Goal: Task Accomplishment & Management: Use online tool/utility

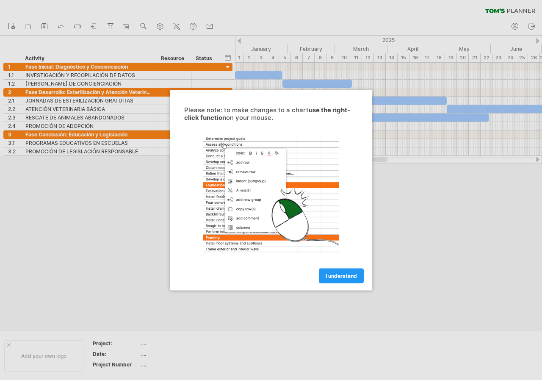
drag, startPoint x: 211, startPoint y: 112, endPoint x: 234, endPoint y: 133, distance: 31.5
click at [234, 133] on div "Please note: to make changes to a chart use the right-click function on your mo…" at bounding box center [271, 194] width 191 height 177
click at [343, 280] on link "I understand" at bounding box center [341, 275] width 45 height 15
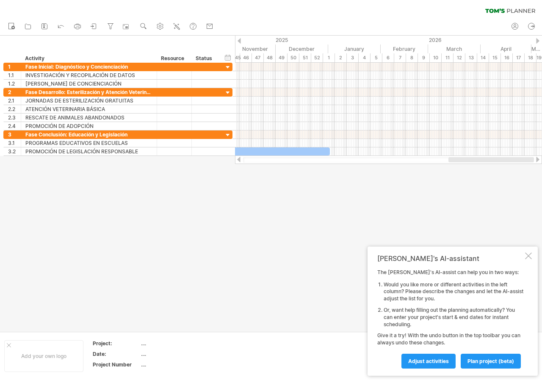
drag, startPoint x: 320, startPoint y: 160, endPoint x: 518, endPoint y: 157, distance: 198.6
click at [518, 157] on div at bounding box center [491, 159] width 86 height 5
drag, startPoint x: 518, startPoint y: 158, endPoint x: 481, endPoint y: 160, distance: 37.3
click at [481, 160] on div at bounding box center [388, 160] width 291 height 6
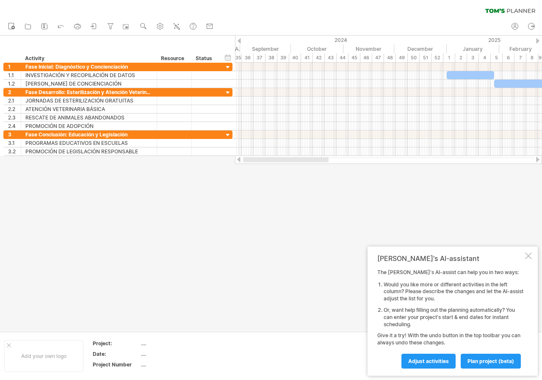
drag, startPoint x: 481, startPoint y: 160, endPoint x: 290, endPoint y: 168, distance: 191.1
click at [290, 168] on div "Trying to reach [DOMAIN_NAME] Connected again... 0% clear filter new 1" at bounding box center [271, 190] width 542 height 380
click at [530, 255] on div at bounding box center [528, 255] width 7 height 7
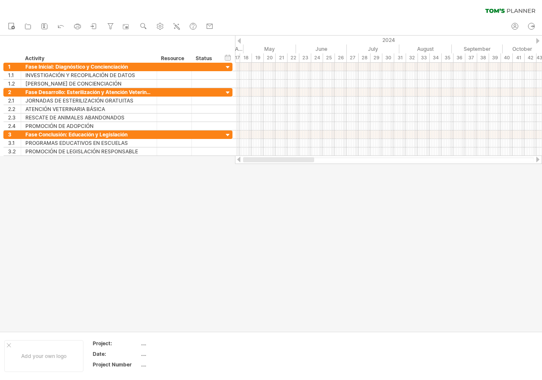
drag, startPoint x: 320, startPoint y: 162, endPoint x: 252, endPoint y: 157, distance: 68.7
click at [253, 157] on div at bounding box center [278, 159] width 71 height 5
click at [251, 157] on div at bounding box center [388, 160] width 291 height 6
click at [239, 160] on div at bounding box center [238, 160] width 7 height 6
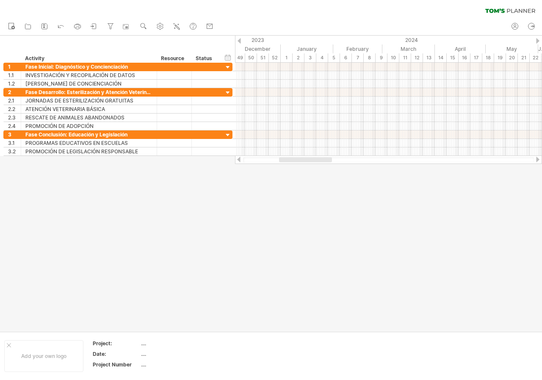
click at [239, 160] on div at bounding box center [238, 160] width 7 height 6
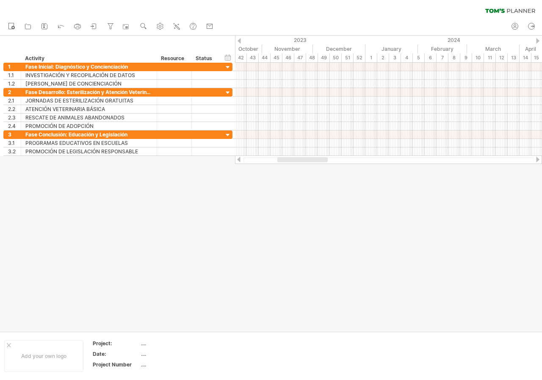
click at [239, 160] on div at bounding box center [238, 160] width 7 height 6
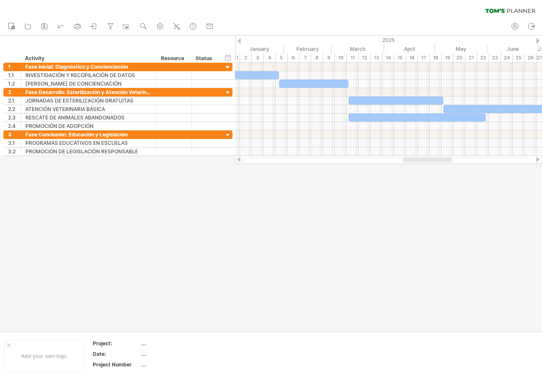
drag, startPoint x: 287, startPoint y: 159, endPoint x: 413, endPoint y: 172, distance: 127.3
click at [413, 172] on div "Trying to reach [DOMAIN_NAME] Connected again... 0% clear filter new 1" at bounding box center [271, 190] width 542 height 380
click at [229, 68] on div at bounding box center [228, 68] width 8 height 8
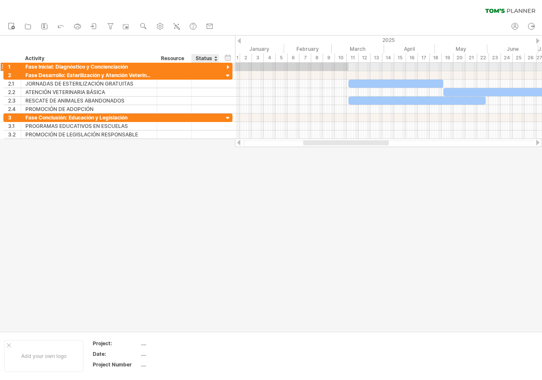
click at [229, 68] on div at bounding box center [228, 68] width 8 height 8
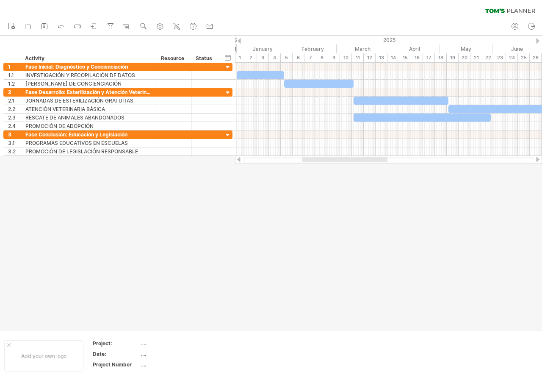
drag, startPoint x: 338, startPoint y: 160, endPoint x: 337, endPoint y: 176, distance: 16.1
click at [337, 176] on div "Trying to reach [DOMAIN_NAME] Connected again... 0% clear filter new 1" at bounding box center [271, 190] width 542 height 380
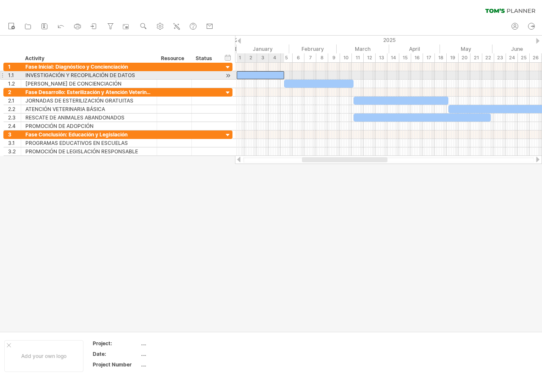
click at [280, 74] on div at bounding box center [260, 75] width 47 height 8
click at [229, 77] on div at bounding box center [228, 75] width 8 height 9
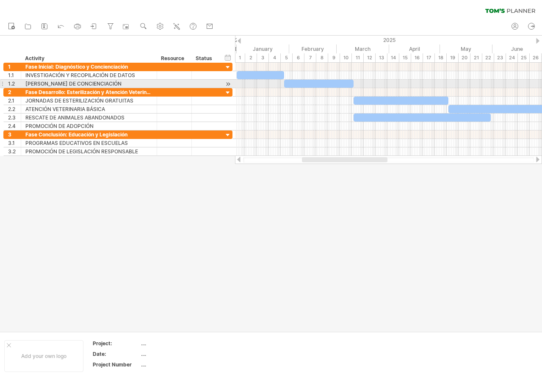
click at [225, 84] on div at bounding box center [228, 84] width 8 height 9
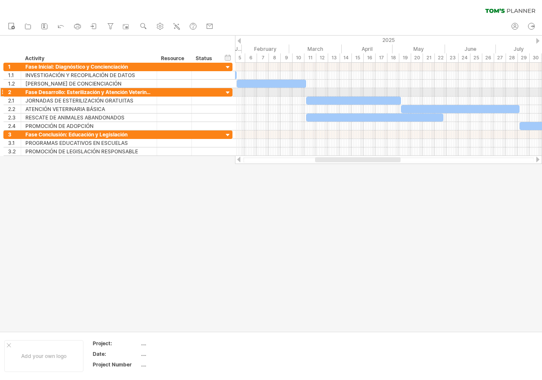
click at [228, 93] on div at bounding box center [228, 93] width 8 height 8
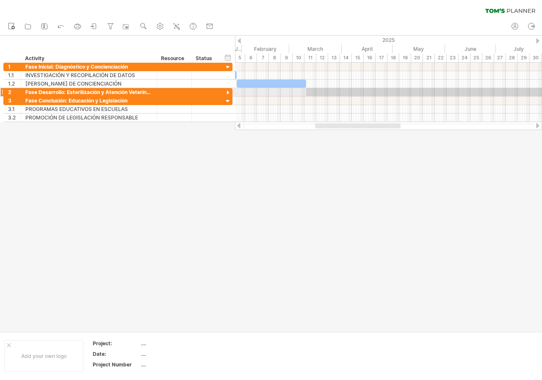
click at [228, 93] on div at bounding box center [228, 93] width 8 height 8
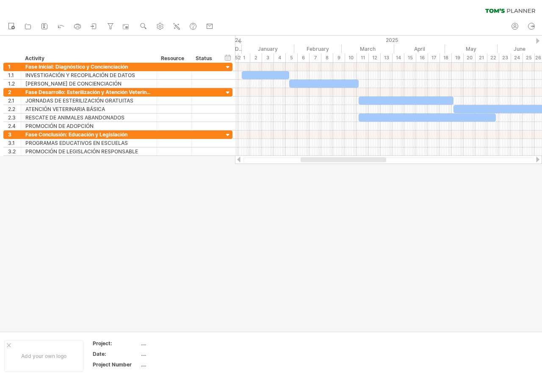
drag, startPoint x: 334, startPoint y: 158, endPoint x: 320, endPoint y: 157, distance: 14.4
click at [320, 157] on div at bounding box center [344, 159] width 86 height 5
click at [229, 70] on div at bounding box center [228, 68] width 8 height 8
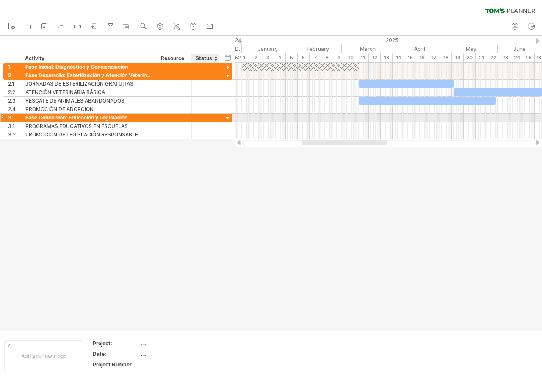
click at [227, 116] on div at bounding box center [228, 118] width 8 height 8
click at [229, 118] on div at bounding box center [228, 118] width 8 height 8
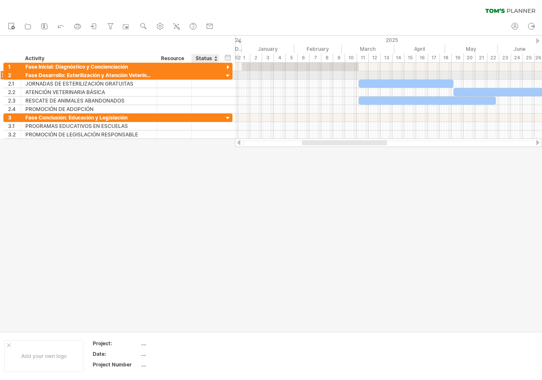
click at [225, 77] on div at bounding box center [228, 76] width 8 height 8
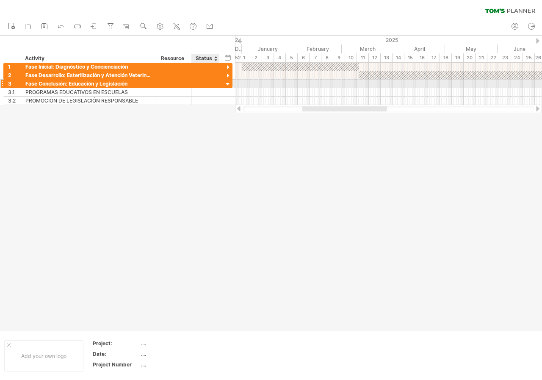
click at [228, 84] on div at bounding box center [228, 84] width 8 height 8
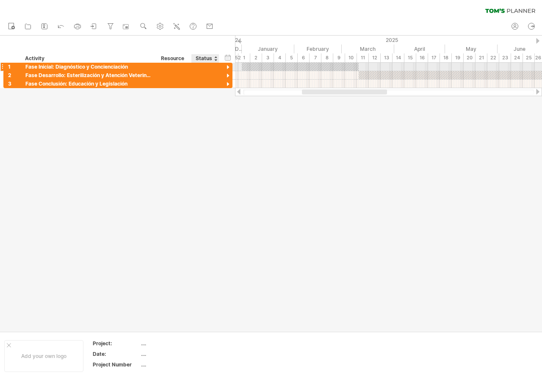
click at [223, 69] on div "**********" at bounding box center [117, 67] width 229 height 8
click at [230, 69] on div at bounding box center [228, 68] width 8 height 8
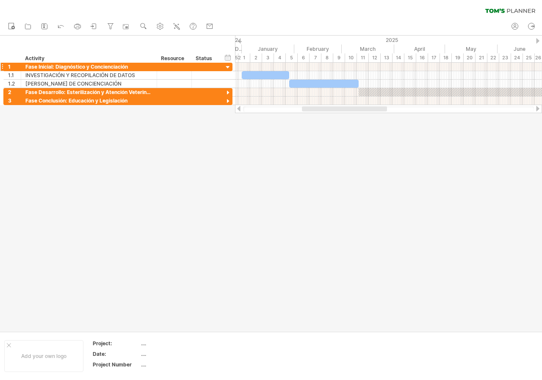
click at [219, 68] on div at bounding box center [206, 67] width 28 height 8
click at [226, 66] on div at bounding box center [228, 68] width 8 height 8
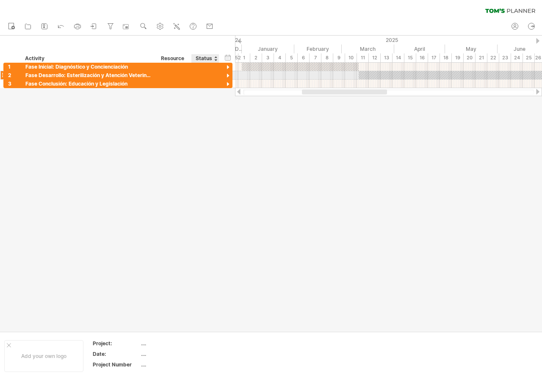
click at [229, 76] on div at bounding box center [228, 76] width 8 height 8
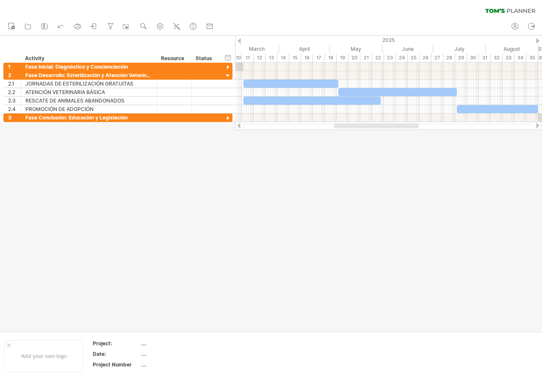
drag, startPoint x: 321, startPoint y: 126, endPoint x: 353, endPoint y: 138, distance: 33.9
click at [353, 138] on div "Trying to reach [DOMAIN_NAME] Connected again... 0% clear filter new 1" at bounding box center [271, 190] width 542 height 380
click at [210, 117] on div at bounding box center [205, 117] width 19 height 8
click at [228, 75] on div at bounding box center [228, 76] width 8 height 8
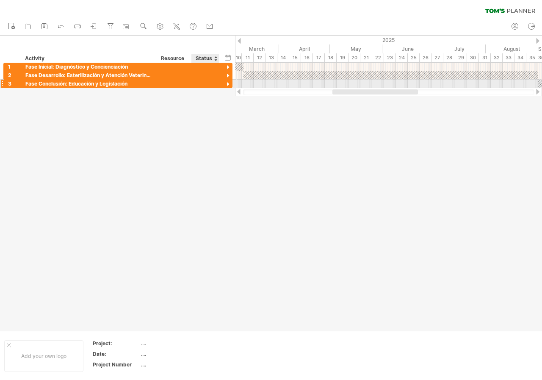
click at [226, 85] on div at bounding box center [228, 84] width 8 height 8
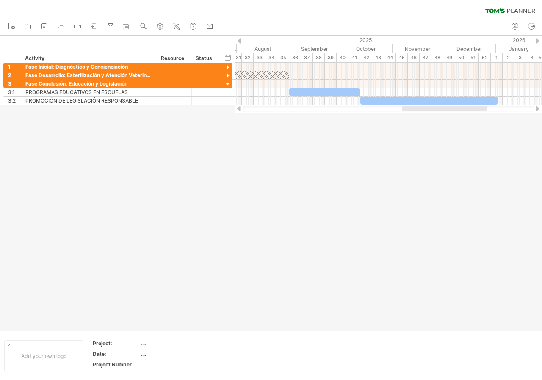
drag, startPoint x: 354, startPoint y: 107, endPoint x: 425, endPoint y: 109, distance: 70.3
click at [425, 109] on div at bounding box center [445, 108] width 86 height 5
click at [227, 83] on div at bounding box center [228, 84] width 8 height 8
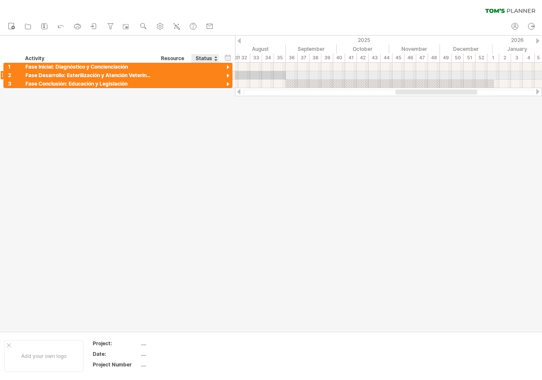
click at [229, 74] on div at bounding box center [228, 76] width 8 height 8
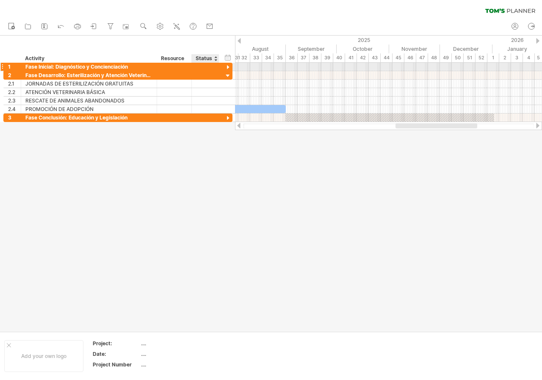
click at [228, 68] on div at bounding box center [228, 68] width 8 height 8
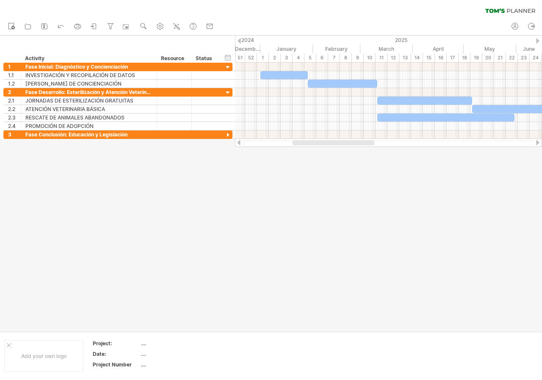
drag, startPoint x: 426, startPoint y: 144, endPoint x: 326, endPoint y: 161, distance: 101.8
click at [325, 161] on div "Trying to reach [DOMAIN_NAME] Connected again... 0% clear filter new 1" at bounding box center [271, 190] width 542 height 380
click at [332, 162] on div at bounding box center [271, 184] width 542 height 296
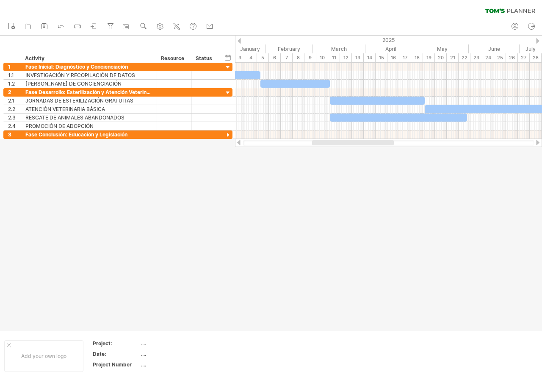
drag, startPoint x: 330, startPoint y: 144, endPoint x: 341, endPoint y: 153, distance: 13.9
click at [341, 153] on div "Trying to reach [DOMAIN_NAME] Connected again... 0% clear filter new 1" at bounding box center [271, 190] width 542 height 380
click at [341, 153] on div at bounding box center [271, 184] width 542 height 296
click at [248, 74] on div at bounding box center [236, 75] width 47 height 8
click at [225, 93] on div at bounding box center [228, 93] width 8 height 8
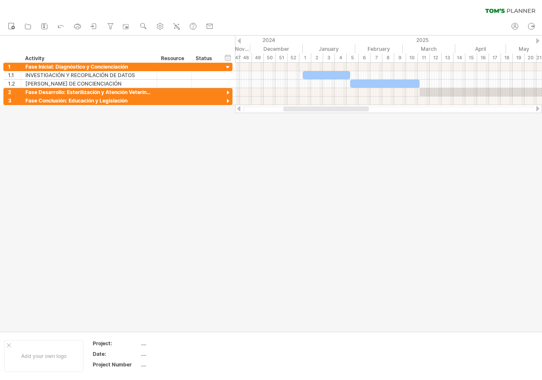
drag, startPoint x: 315, startPoint y: 109, endPoint x: 290, endPoint y: 106, distance: 25.2
click at [290, 106] on div at bounding box center [388, 109] width 307 height 8
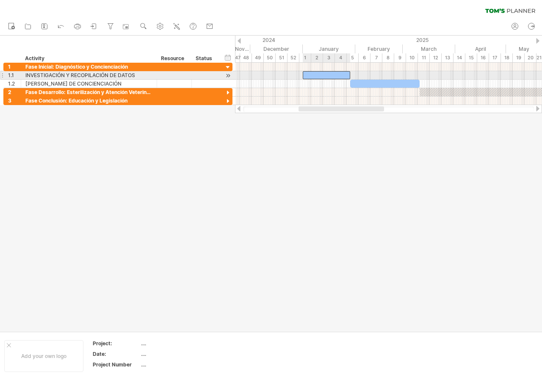
click at [312, 77] on div at bounding box center [326, 75] width 47 height 8
click at [375, 80] on div at bounding box center [384, 84] width 69 height 8
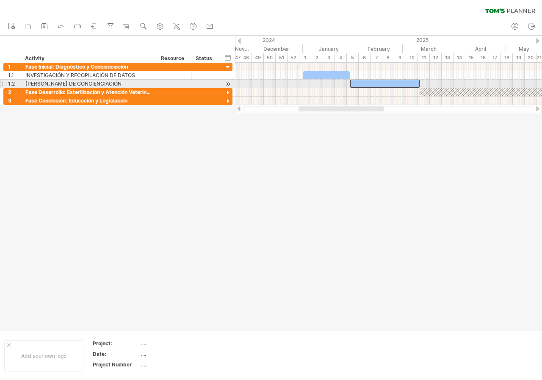
click at [380, 86] on div at bounding box center [384, 84] width 69 height 8
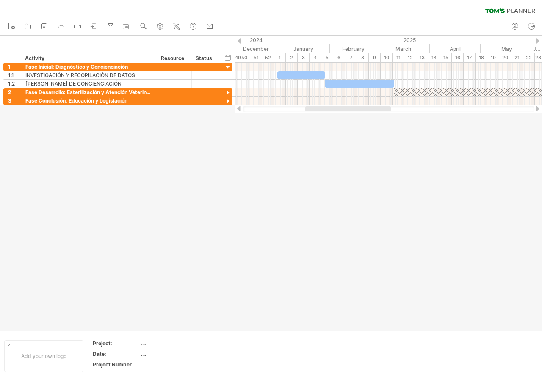
drag, startPoint x: 365, startPoint y: 108, endPoint x: 372, endPoint y: 111, distance: 7.2
click at [372, 111] on div at bounding box center [348, 108] width 86 height 5
click at [369, 110] on div at bounding box center [340, 108] width 80 height 5
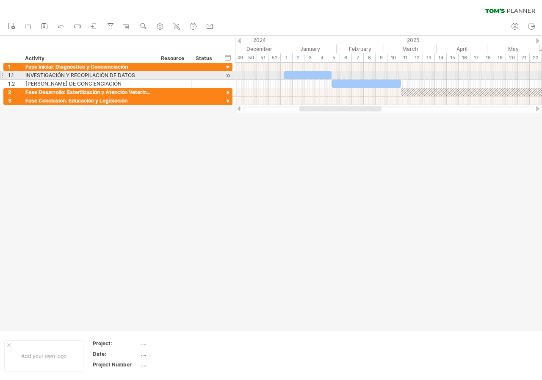
click at [325, 75] on div at bounding box center [307, 75] width 47 height 8
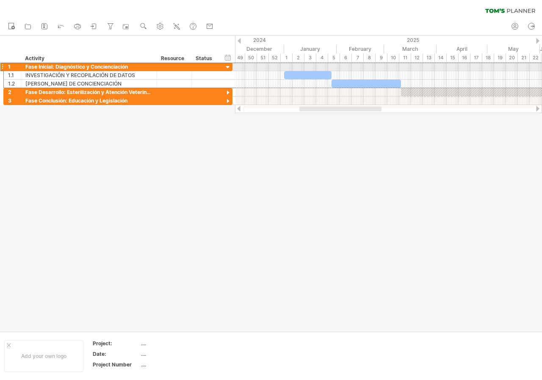
click at [221, 69] on div "**********" at bounding box center [117, 66] width 229 height 9
click at [227, 67] on div at bounding box center [228, 68] width 8 height 8
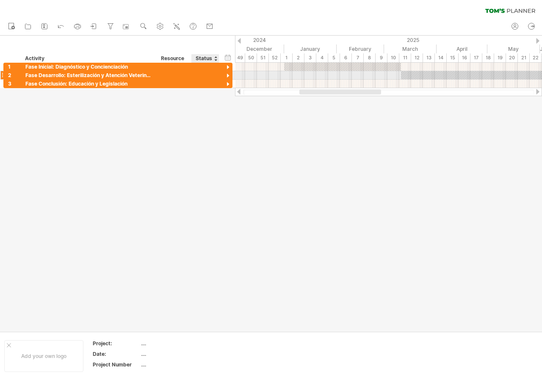
click at [229, 75] on div at bounding box center [228, 76] width 8 height 8
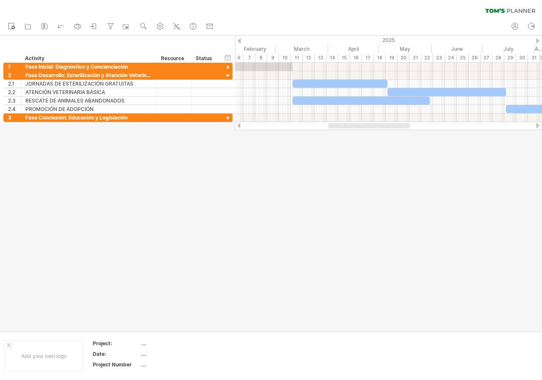
drag, startPoint x: 351, startPoint y: 128, endPoint x: 380, endPoint y: 130, distance: 28.8
click at [380, 130] on div at bounding box center [388, 126] width 307 height 8
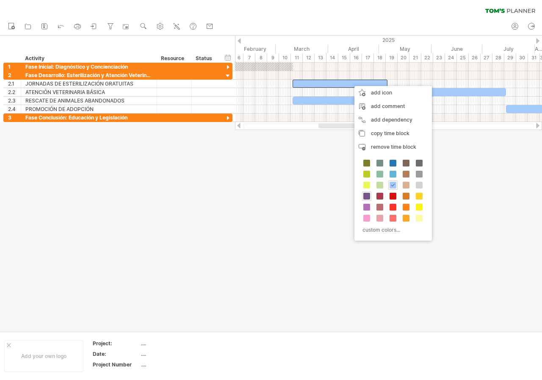
click at [369, 193] on span at bounding box center [366, 196] width 7 height 7
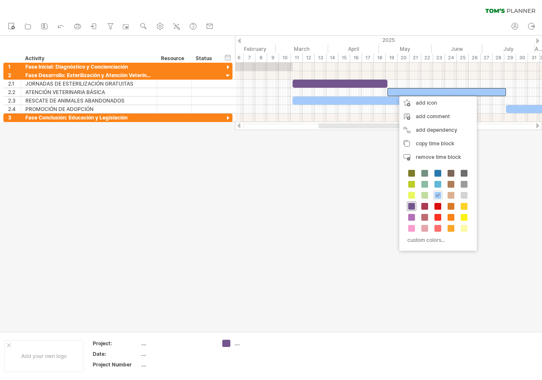
click at [410, 205] on span at bounding box center [411, 206] width 7 height 7
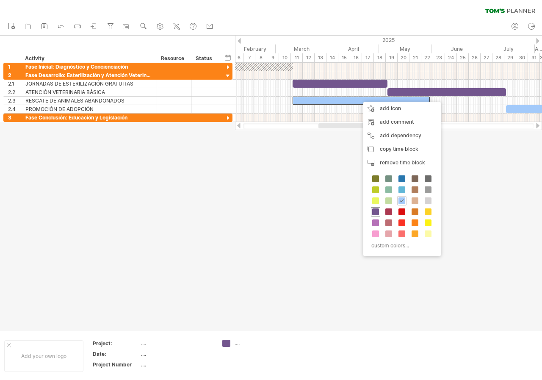
click at [374, 210] on span at bounding box center [375, 211] width 7 height 7
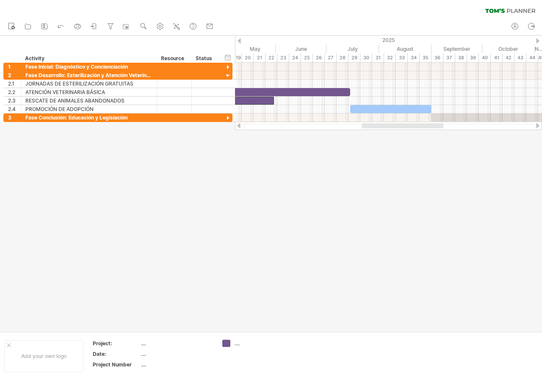
drag, startPoint x: 360, startPoint y: 124, endPoint x: 407, endPoint y: 131, distance: 47.5
click at [407, 131] on div "Trying to reach [DOMAIN_NAME] Connected again... 0% clear filter new 1" at bounding box center [271, 190] width 542 height 380
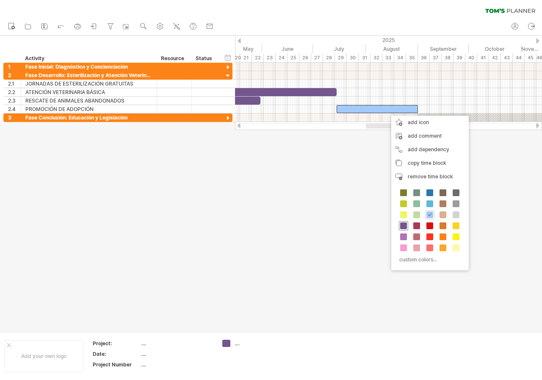
click at [407, 229] on div at bounding box center [403, 225] width 9 height 9
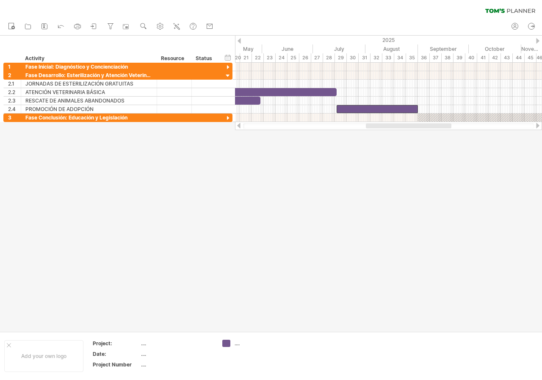
click at [384, 127] on div at bounding box center [409, 125] width 86 height 5
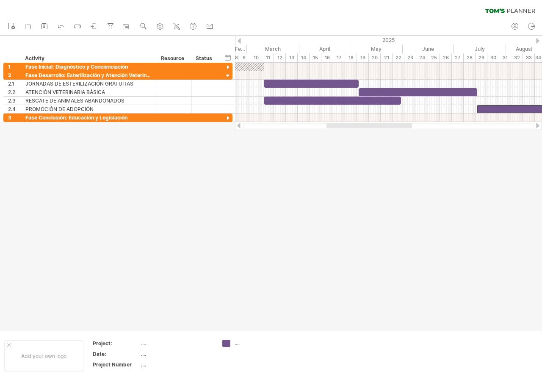
drag, startPoint x: 380, startPoint y: 127, endPoint x: 334, endPoint y: 124, distance: 45.8
click at [334, 124] on div at bounding box center [369, 125] width 86 height 5
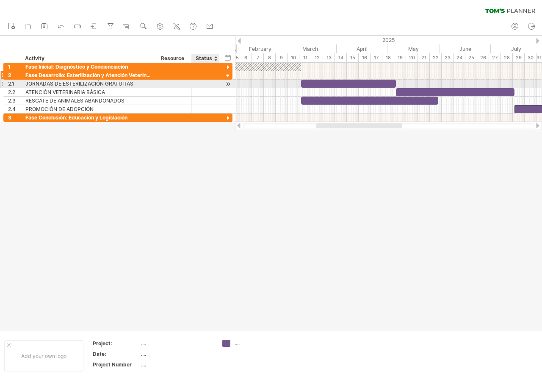
click at [218, 77] on div at bounding box center [218, 75] width 4 height 8
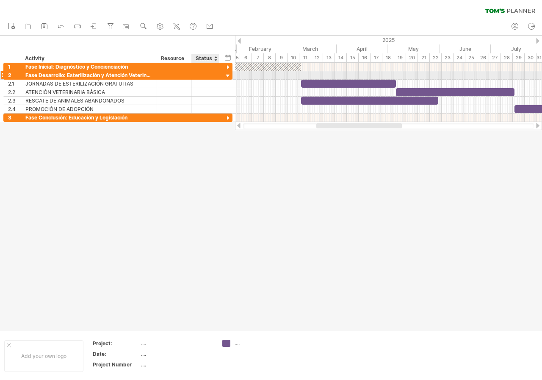
click at [228, 76] on div at bounding box center [228, 76] width 8 height 8
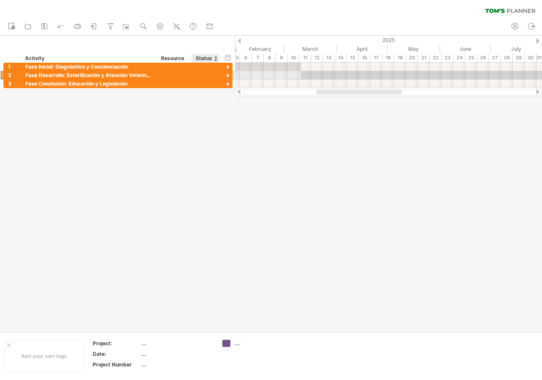
click at [228, 76] on div at bounding box center [228, 76] width 8 height 8
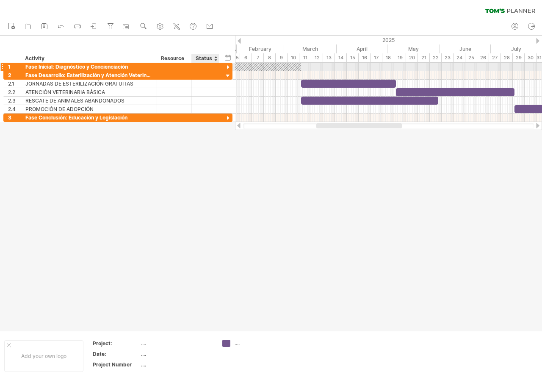
click at [227, 67] on div at bounding box center [228, 68] width 8 height 8
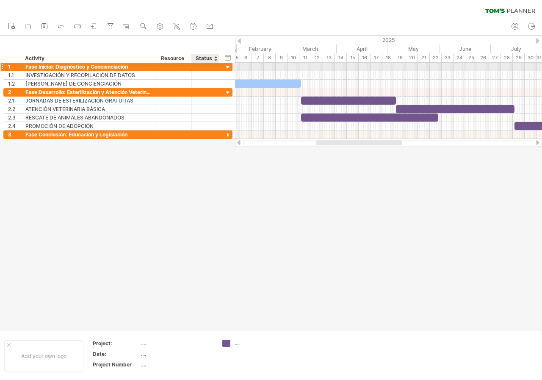
click at [227, 67] on div at bounding box center [228, 68] width 8 height 8
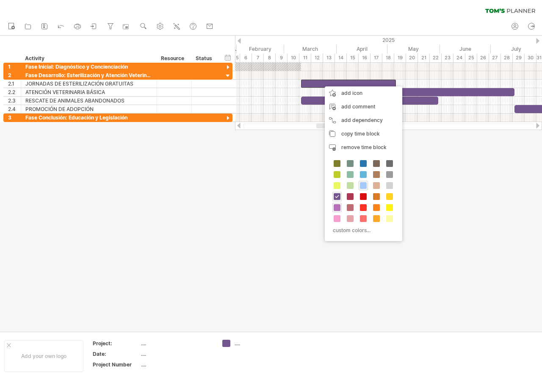
click at [337, 208] on span at bounding box center [337, 207] width 7 height 7
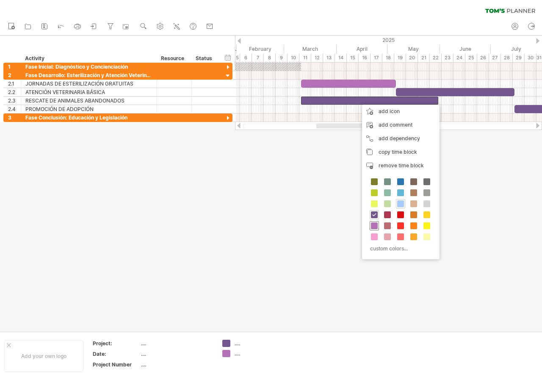
click at [375, 229] on span at bounding box center [374, 225] width 7 height 7
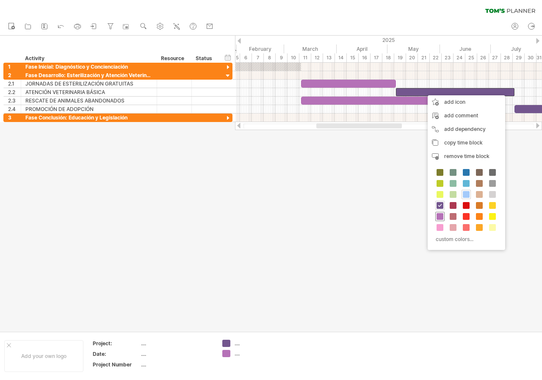
click at [438, 217] on span at bounding box center [439, 216] width 7 height 7
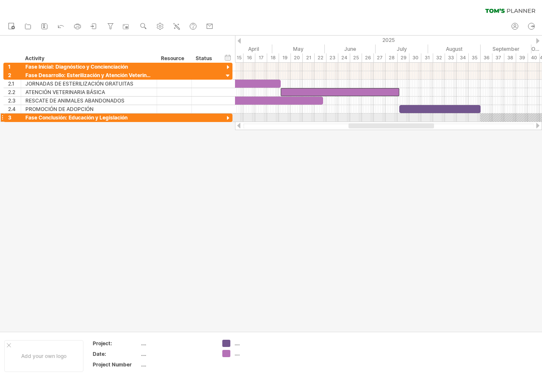
drag, startPoint x: 389, startPoint y: 124, endPoint x: 427, endPoint y: 122, distance: 37.3
click at [426, 122] on div at bounding box center [388, 126] width 307 height 8
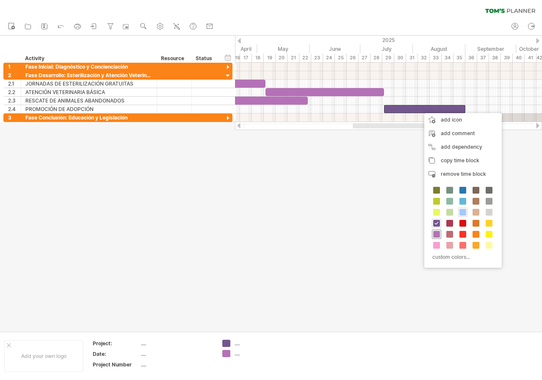
click at [436, 235] on span at bounding box center [436, 234] width 7 height 7
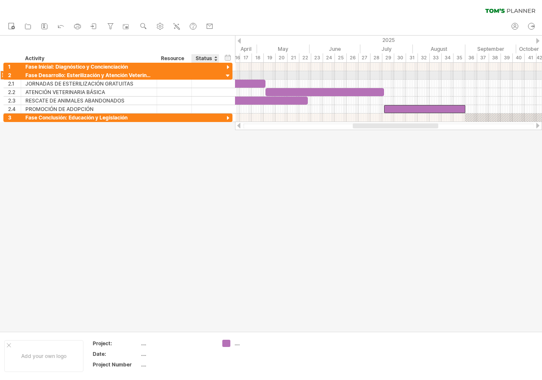
click at [226, 76] on div at bounding box center [228, 76] width 8 height 8
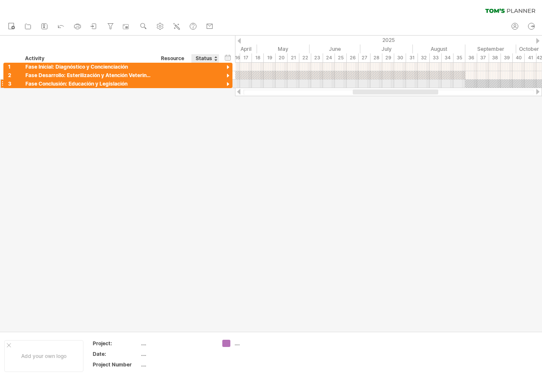
click at [226, 85] on div at bounding box center [228, 84] width 8 height 8
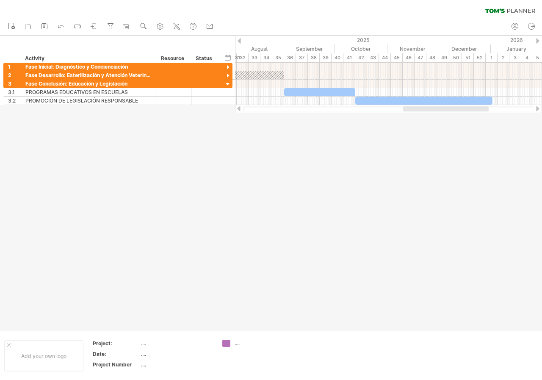
drag, startPoint x: 391, startPoint y: 110, endPoint x: 445, endPoint y: 113, distance: 53.8
click at [445, 113] on div "Trying to reach [DOMAIN_NAME] Connected again... 0% clear filter new 1" at bounding box center [271, 190] width 542 height 380
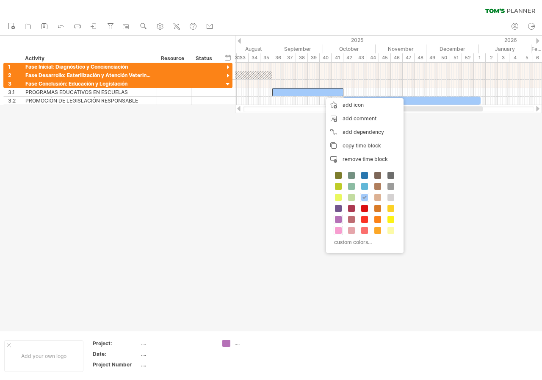
click at [338, 230] on span at bounding box center [338, 230] width 7 height 7
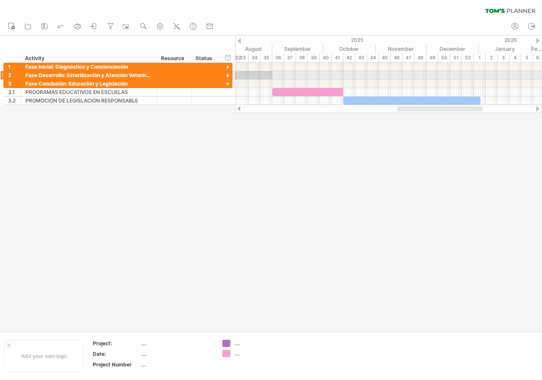
click at [229, 73] on div at bounding box center [228, 76] width 8 height 8
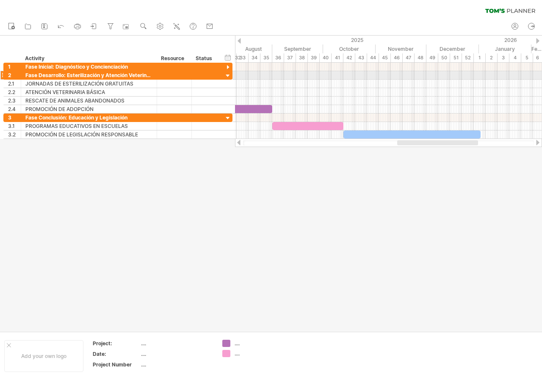
click at [229, 73] on div at bounding box center [228, 76] width 8 height 8
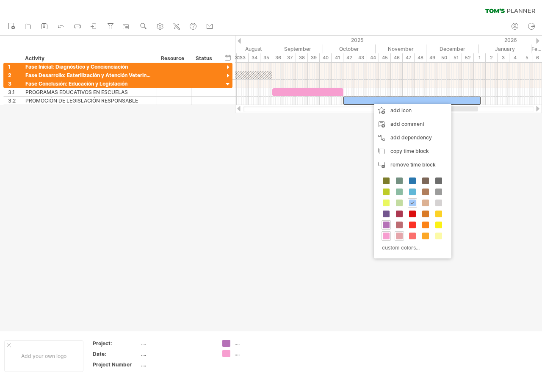
click at [398, 240] on div at bounding box center [399, 235] width 9 height 9
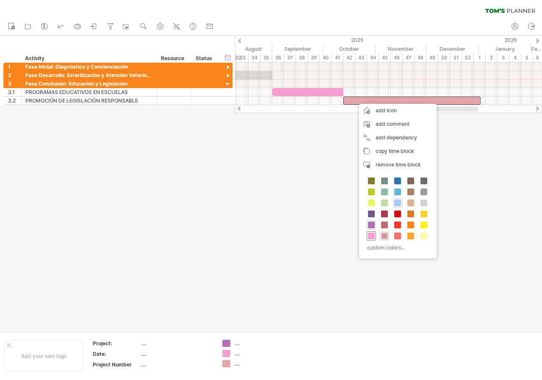
click at [371, 235] on span at bounding box center [371, 235] width 7 height 7
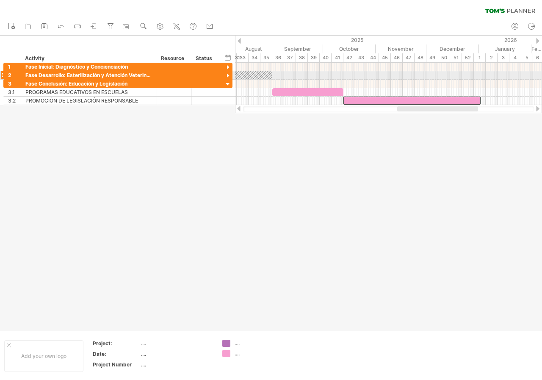
click at [229, 77] on div at bounding box center [228, 76] width 8 height 8
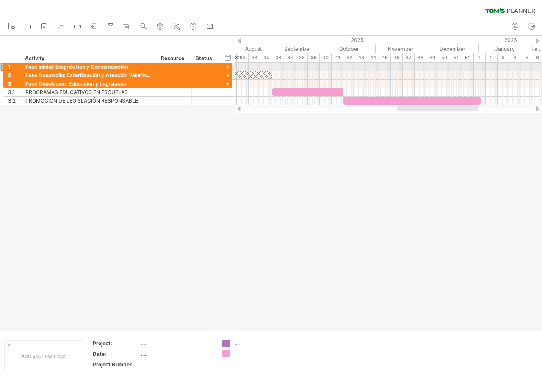
click at [226, 68] on div at bounding box center [228, 68] width 8 height 8
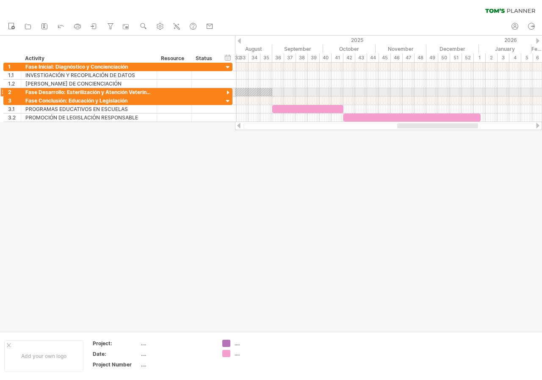
click at [228, 91] on div at bounding box center [228, 93] width 8 height 8
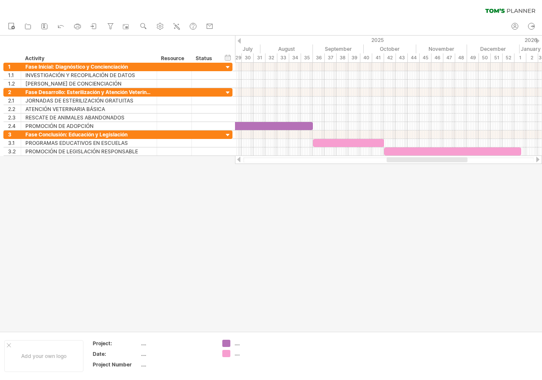
drag, startPoint x: 401, startPoint y: 157, endPoint x: 395, endPoint y: 167, distance: 11.0
click at [395, 167] on div "Trying to reach [DOMAIN_NAME] Connected again... 0% clear filter new 1" at bounding box center [271, 190] width 542 height 380
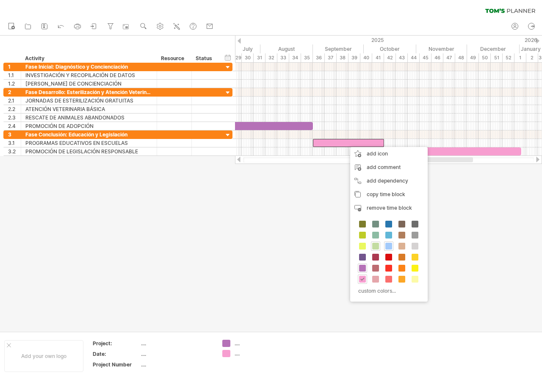
click at [374, 243] on span at bounding box center [375, 246] width 7 height 7
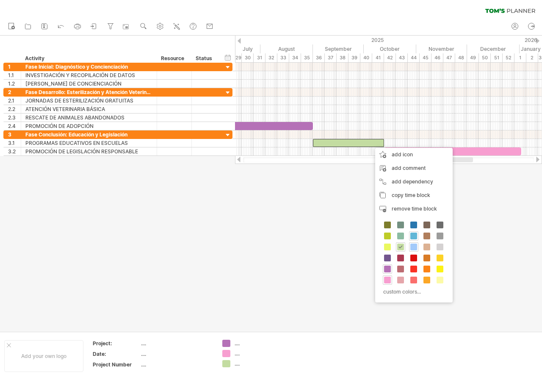
click at [414, 235] on span at bounding box center [413, 235] width 7 height 7
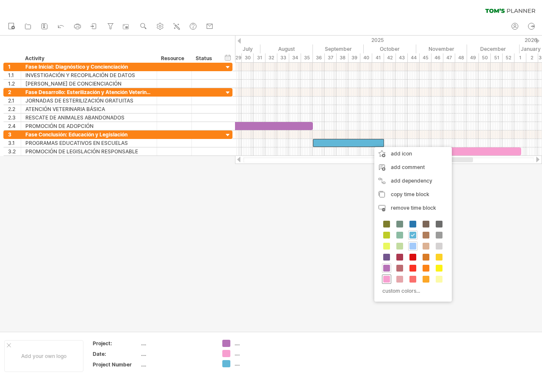
click at [386, 279] on span at bounding box center [386, 279] width 7 height 7
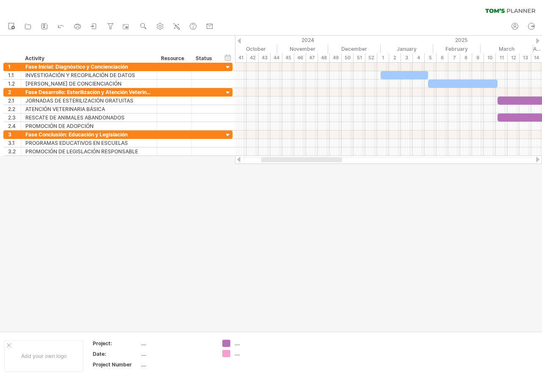
drag, startPoint x: 405, startPoint y: 160, endPoint x: 270, endPoint y: 155, distance: 135.1
click at [271, 156] on div at bounding box center [388, 159] width 307 height 8
drag, startPoint x: 270, startPoint y: 155, endPoint x: 300, endPoint y: 157, distance: 30.1
click at [300, 157] on div at bounding box center [388, 159] width 307 height 8
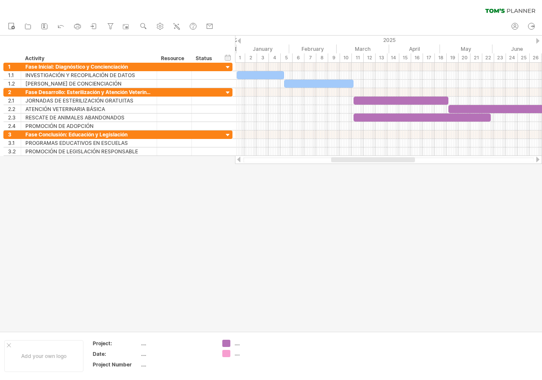
drag, startPoint x: 311, startPoint y: 160, endPoint x: 348, endPoint y: 165, distance: 37.1
click at [348, 165] on div "Trying to reach [DOMAIN_NAME] Connected again... 0% clear filter new 1" at bounding box center [271, 190] width 542 height 380
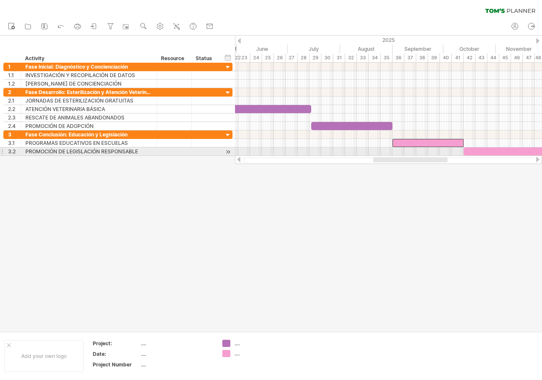
drag, startPoint x: 343, startPoint y: 160, endPoint x: 414, endPoint y: 154, distance: 71.4
click at [414, 154] on div "Trying to reach [DOMAIN_NAME] Connected again... 0% clear filter new 1" at bounding box center [271, 190] width 542 height 380
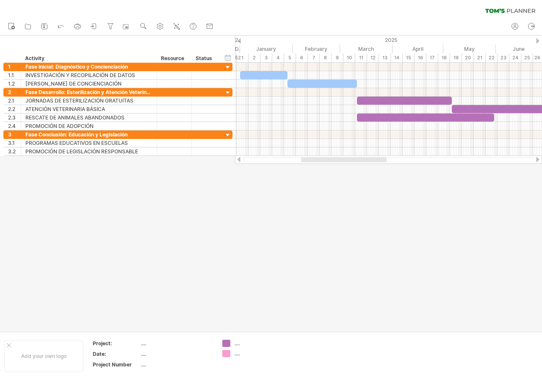
drag, startPoint x: 378, startPoint y: 160, endPoint x: 306, endPoint y: 161, distance: 72.0
click at [306, 161] on div at bounding box center [344, 159] width 86 height 5
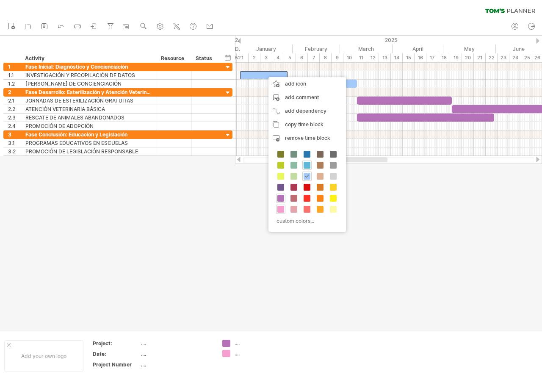
click at [307, 165] on span at bounding box center [307, 165] width 7 height 7
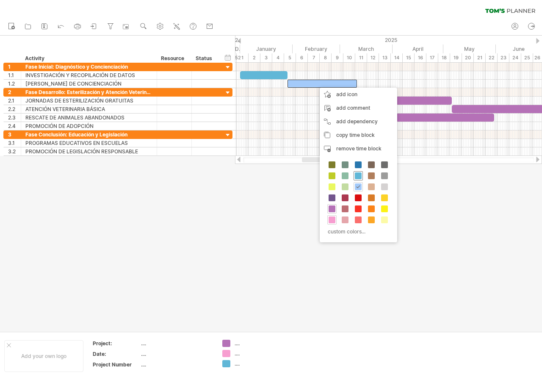
click at [357, 175] on span at bounding box center [358, 175] width 7 height 7
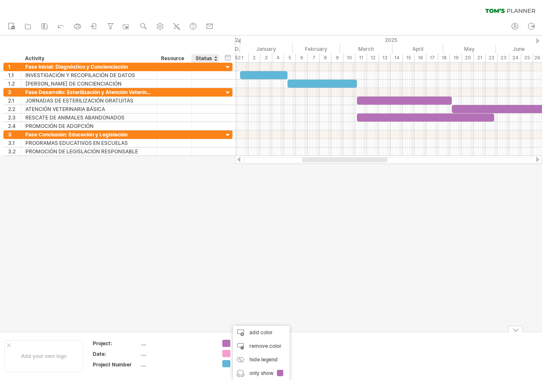
click at [229, 345] on div "Trying to reach [DOMAIN_NAME] Connected again... 0% clear filter new 1" at bounding box center [271, 190] width 542 height 380
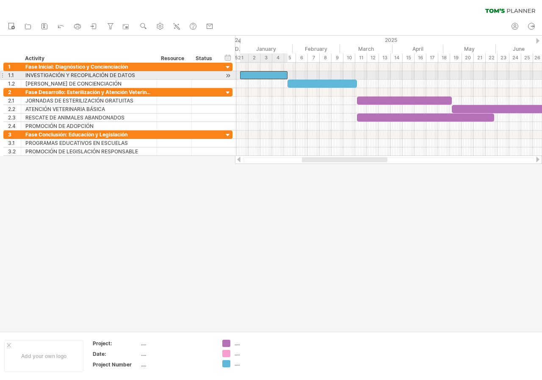
click at [266, 77] on div at bounding box center [263, 75] width 47 height 8
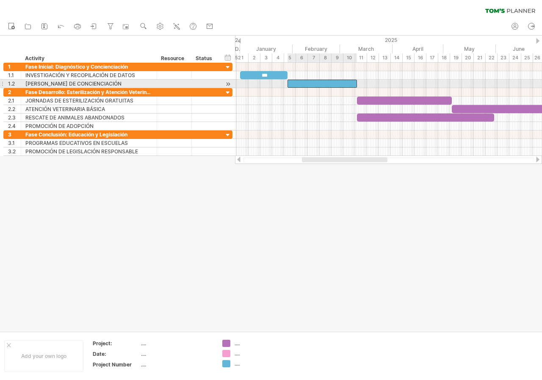
click at [307, 81] on div at bounding box center [321, 84] width 69 height 8
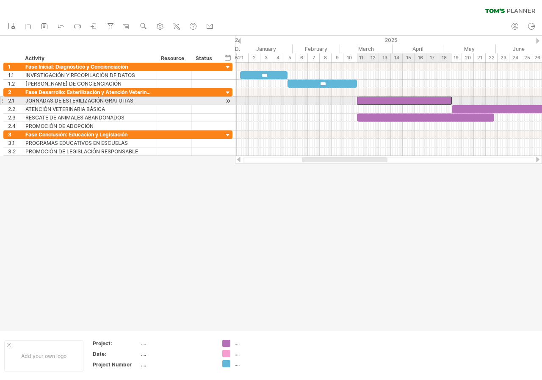
click at [402, 103] on div at bounding box center [404, 101] width 95 height 8
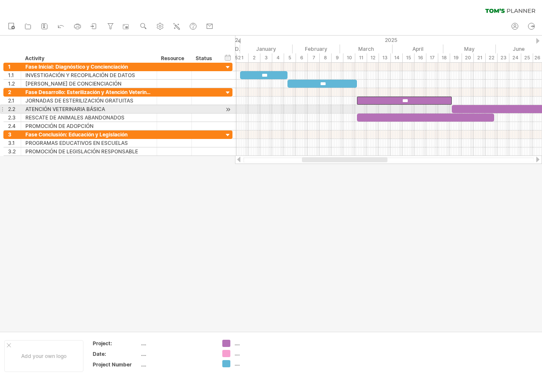
click at [472, 109] on div at bounding box center [511, 109] width 119 height 8
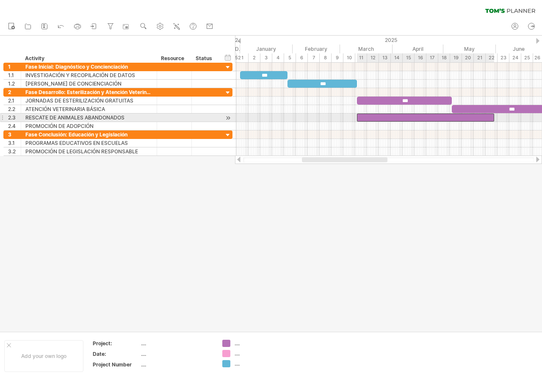
click at [482, 117] on div at bounding box center [425, 117] width 137 height 8
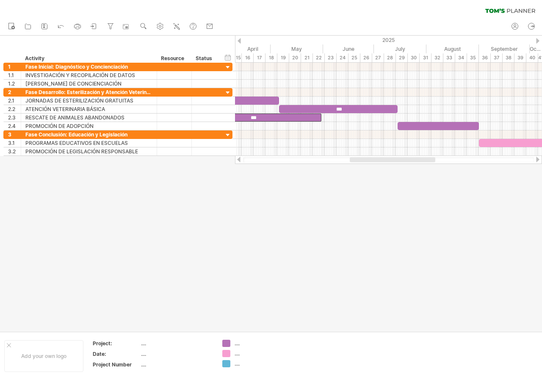
drag, startPoint x: 381, startPoint y: 159, endPoint x: 429, endPoint y: 163, distance: 48.0
click at [429, 163] on div at bounding box center [388, 159] width 307 height 8
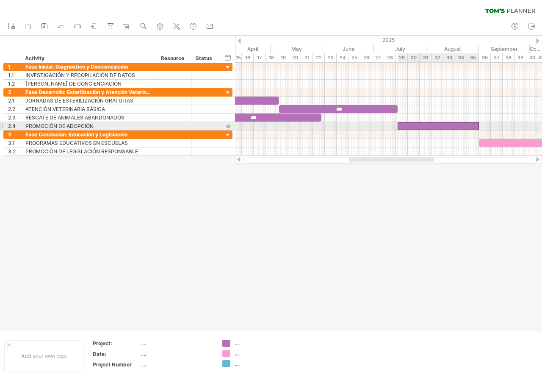
click at [418, 125] on div at bounding box center [438, 126] width 81 height 8
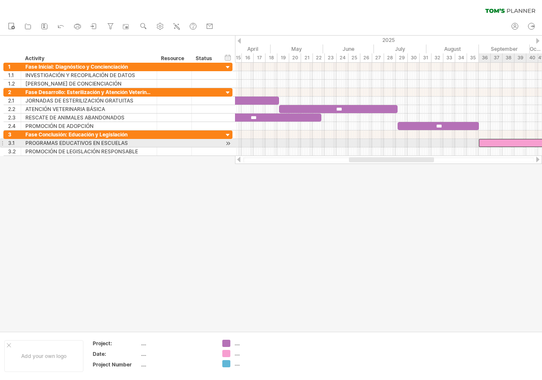
click at [487, 144] on div at bounding box center [514, 143] width 71 height 8
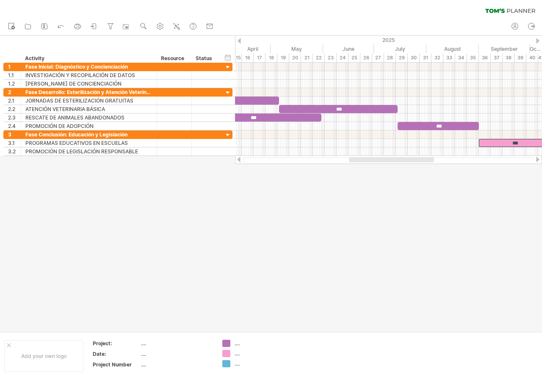
click at [419, 164] on div "Trying to reach [DOMAIN_NAME] Connected again... 0% clear filter new 1" at bounding box center [271, 190] width 542 height 380
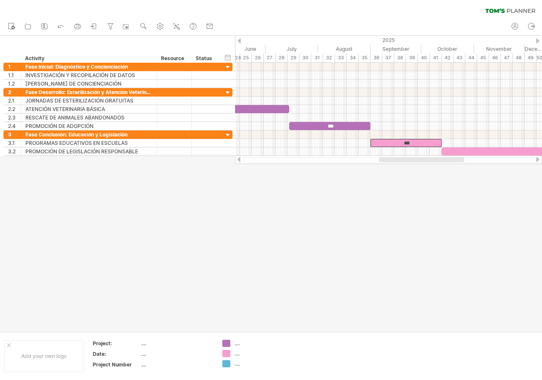
drag, startPoint x: 417, startPoint y: 160, endPoint x: 447, endPoint y: 168, distance: 31.1
click at [447, 168] on div "Trying to reach [DOMAIN_NAME] Connected again... 0% clear filter new 1" at bounding box center [271, 190] width 542 height 380
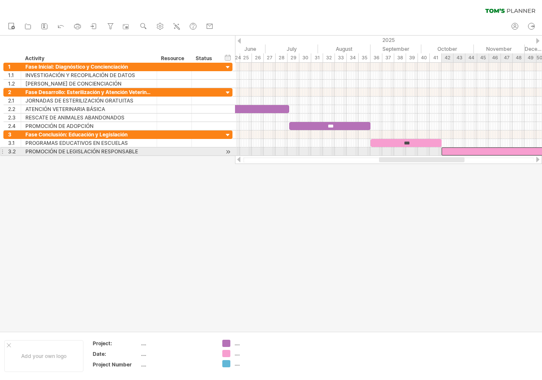
click at [454, 151] on div at bounding box center [510, 151] width 137 height 8
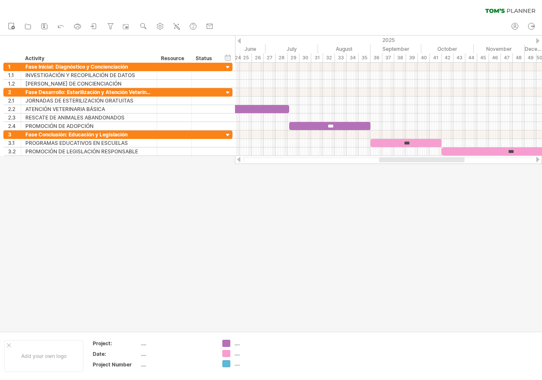
click at [400, 221] on div at bounding box center [271, 184] width 542 height 296
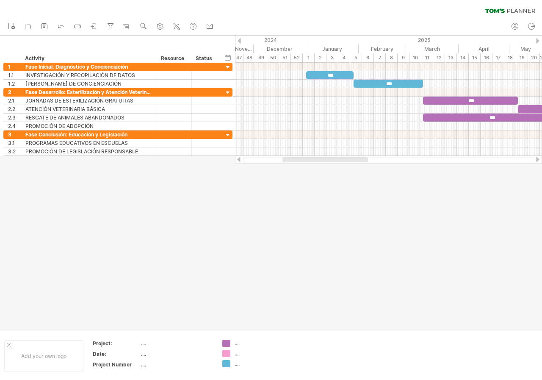
drag, startPoint x: 412, startPoint y: 157, endPoint x: 315, endPoint y: 174, distance: 98.8
click at [315, 174] on div "Trying to reach [DOMAIN_NAME] Connected again... 0% clear filter new 1" at bounding box center [271, 190] width 542 height 380
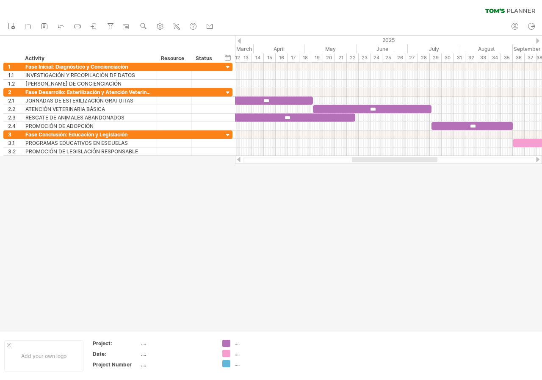
drag, startPoint x: 309, startPoint y: 161, endPoint x: 363, endPoint y: 169, distance: 54.4
click at [363, 169] on div "Trying to reach [DOMAIN_NAME] Connected again... 0% clear filter new 1" at bounding box center [271, 190] width 542 height 380
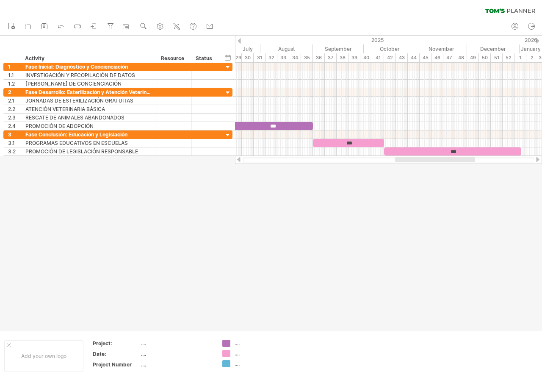
drag, startPoint x: 395, startPoint y: 160, endPoint x: 451, endPoint y: 159, distance: 55.5
click at [451, 159] on div at bounding box center [435, 159] width 80 height 5
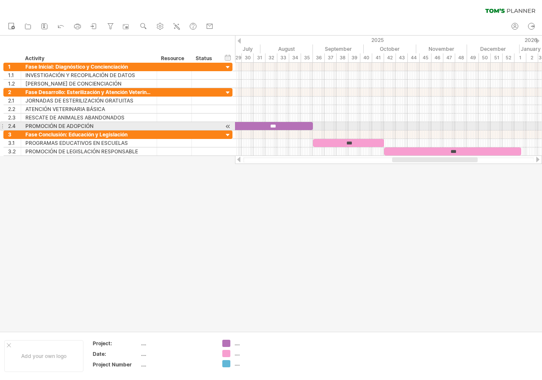
drag, startPoint x: 5, startPoint y: 49, endPoint x: 267, endPoint y: 129, distance: 274.4
click at [267, 129] on div "Trying to reach [DOMAIN_NAME] Connected again... 0% clear filter new 1" at bounding box center [271, 190] width 542 height 380
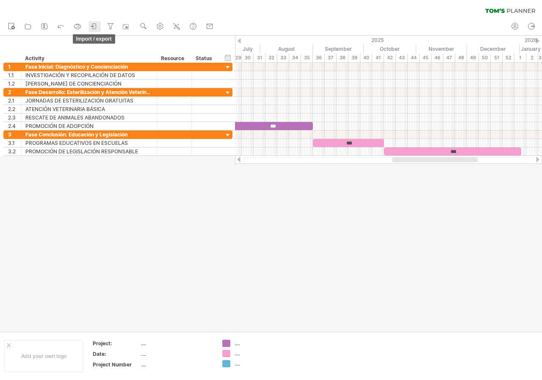
click at [97, 25] on icon at bounding box center [94, 26] width 8 height 8
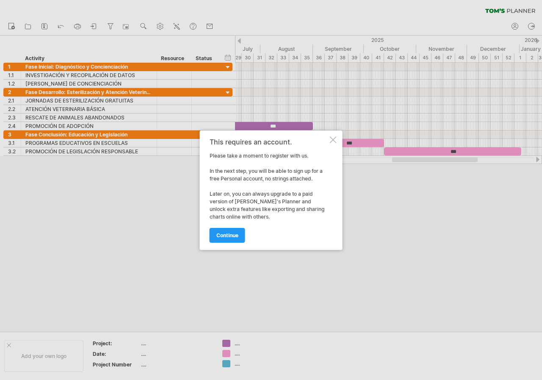
drag, startPoint x: 209, startPoint y: 156, endPoint x: 233, endPoint y: 173, distance: 29.6
click at [233, 173] on div "This requires an account. Please take a moment to register with us. In the next…" at bounding box center [271, 189] width 143 height 119
click at [334, 142] on div at bounding box center [333, 139] width 7 height 7
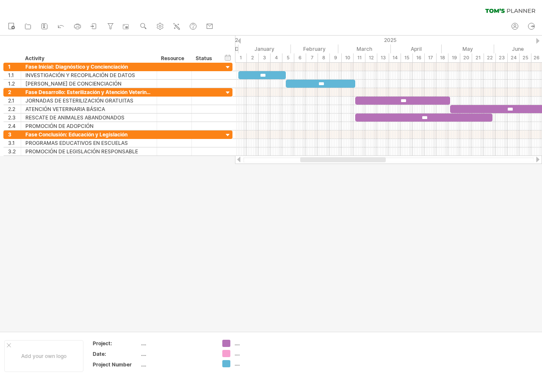
drag, startPoint x: 453, startPoint y: 157, endPoint x: 361, endPoint y: 158, distance: 91.9
click at [361, 158] on div at bounding box center [343, 159] width 86 height 5
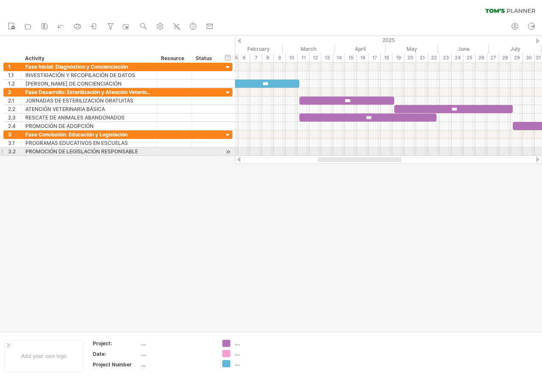
drag, startPoint x: 362, startPoint y: 158, endPoint x: 378, endPoint y: 155, distance: 15.9
click at [378, 155] on div at bounding box center [388, 159] width 307 height 8
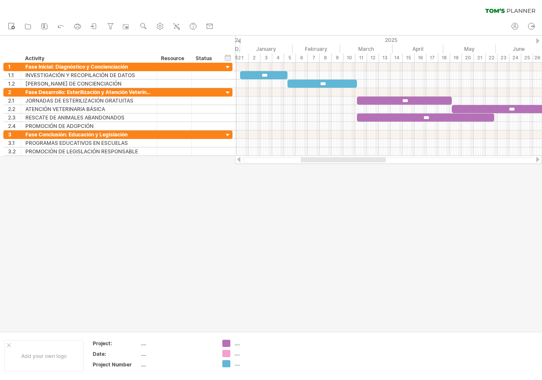
drag, startPoint x: 345, startPoint y: 161, endPoint x: 329, endPoint y: 157, distance: 16.7
click at [329, 157] on div at bounding box center [388, 159] width 307 height 8
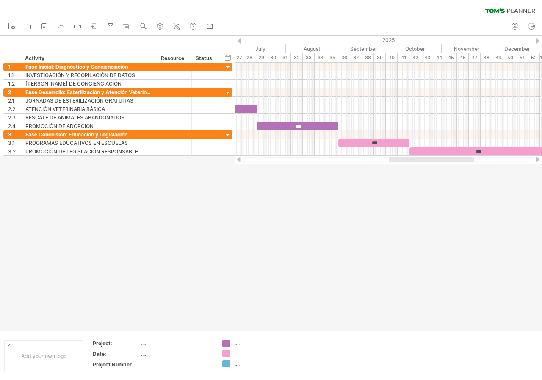
drag, startPoint x: 366, startPoint y: 160, endPoint x: 453, endPoint y: 157, distance: 86.8
click at [453, 157] on div at bounding box center [432, 159] width 86 height 5
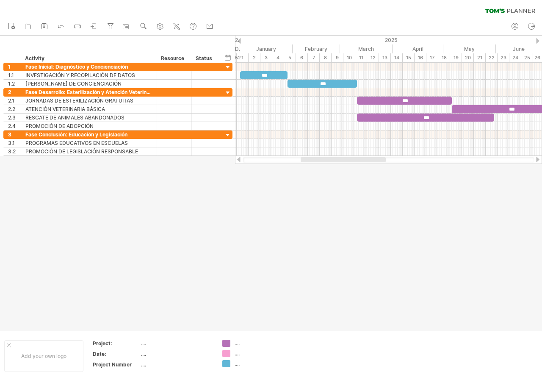
drag, startPoint x: 418, startPoint y: 160, endPoint x: 331, endPoint y: 203, distance: 97.5
click at [331, 203] on div "Trying to reach [DOMAIN_NAME] Connected again... 0% clear filter new 1" at bounding box center [271, 190] width 542 height 380
click at [8, 347] on div at bounding box center [9, 345] width 4 height 4
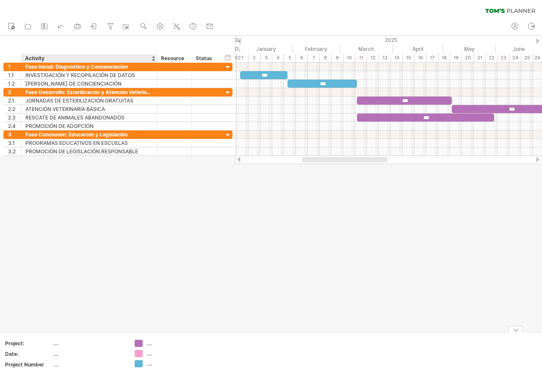
click at [150, 344] on div "...." at bounding box center [170, 343] width 46 height 7
click at [152, 353] on div "...." at bounding box center [170, 353] width 46 height 7
click at [151, 342] on div at bounding box center [170, 343] width 46 height 7
click at [153, 362] on div "...." at bounding box center [170, 363] width 46 height 7
click at [149, 364] on input "text" at bounding box center [168, 363] width 42 height 7
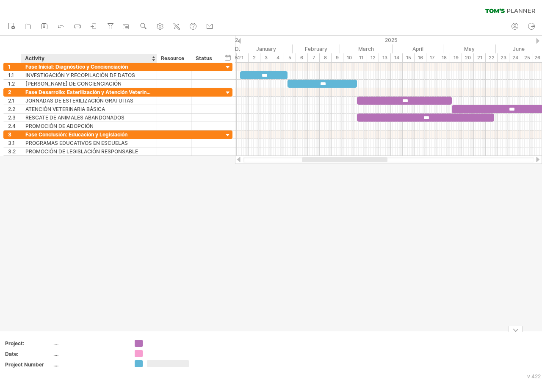
type input "**********"
click at [190, 322] on div at bounding box center [271, 184] width 542 height 296
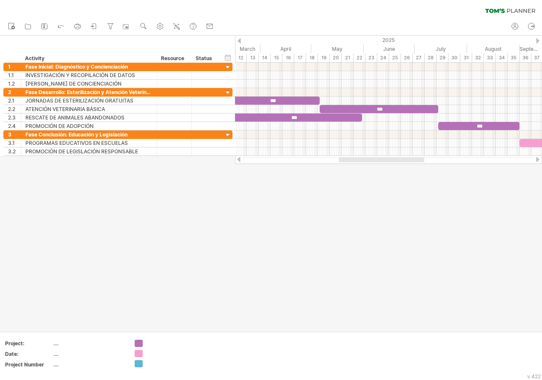
drag, startPoint x: 370, startPoint y: 158, endPoint x: 407, endPoint y: 179, distance: 42.1
click at [407, 179] on div "Trying to reach [DOMAIN_NAME] Connected again... 0% clear filter new 1" at bounding box center [271, 190] width 542 height 380
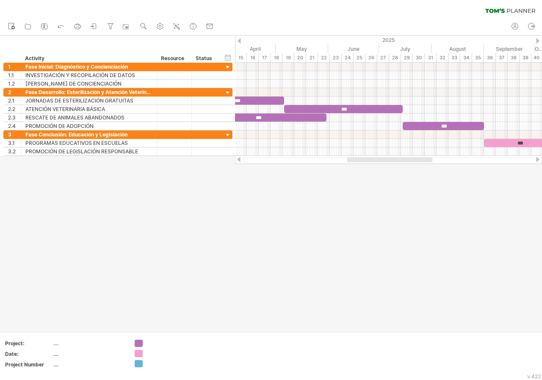
drag, startPoint x: 360, startPoint y: 159, endPoint x: 370, endPoint y: 162, distance: 10.3
click at [370, 162] on div at bounding box center [388, 160] width 291 height 6
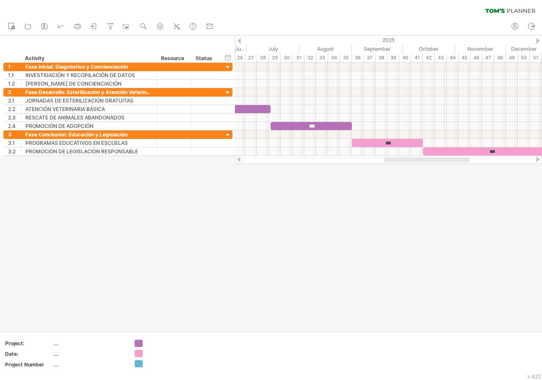
drag, startPoint x: 356, startPoint y: 158, endPoint x: 393, endPoint y: 165, distance: 37.4
click at [393, 165] on div "Trying to reach [DOMAIN_NAME] Connected again... 0% clear filter new 1" at bounding box center [271, 190] width 542 height 380
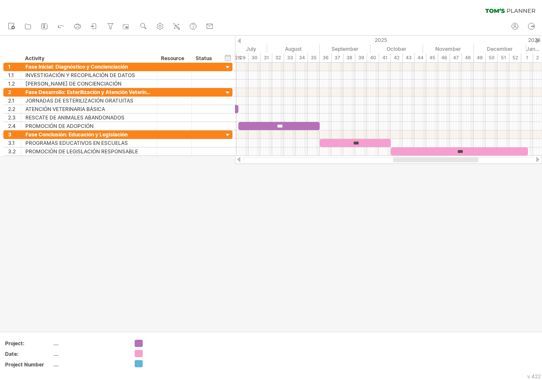
drag, startPoint x: 427, startPoint y: 158, endPoint x: 436, endPoint y: 163, distance: 10.0
click at [436, 163] on div at bounding box center [388, 159] width 307 height 8
click at [435, 163] on div at bounding box center [388, 159] width 307 height 8
click at [416, 161] on div at bounding box center [432, 159] width 86 height 5
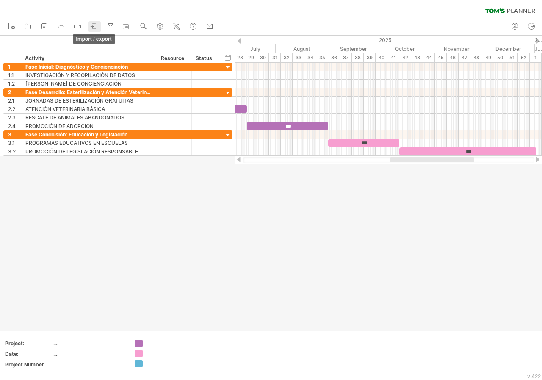
click at [93, 27] on icon at bounding box center [92, 26] width 3 height 2
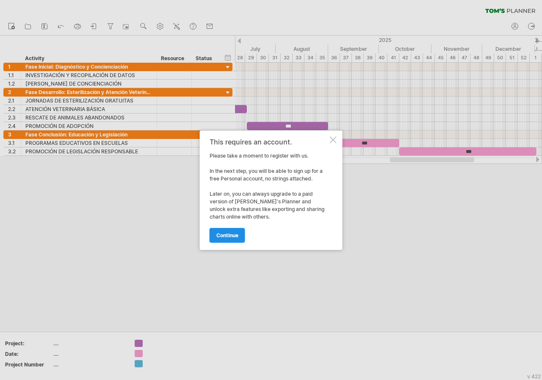
click at [219, 232] on span "continue" at bounding box center [227, 235] width 22 height 6
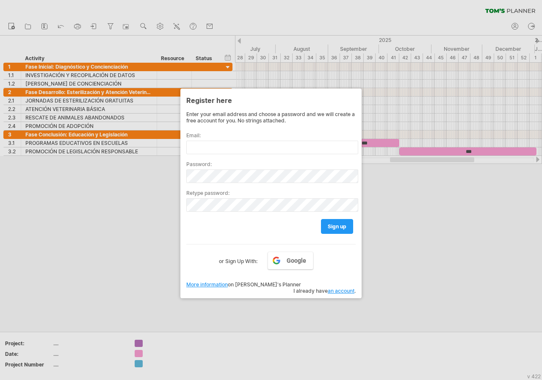
click at [402, 198] on div at bounding box center [271, 190] width 542 height 380
click at [290, 312] on div at bounding box center [271, 190] width 542 height 380
click at [250, 260] on label "or Sign Up With:" at bounding box center [238, 258] width 39 height 14
click at [329, 226] on span "sign up" at bounding box center [337, 226] width 19 height 6
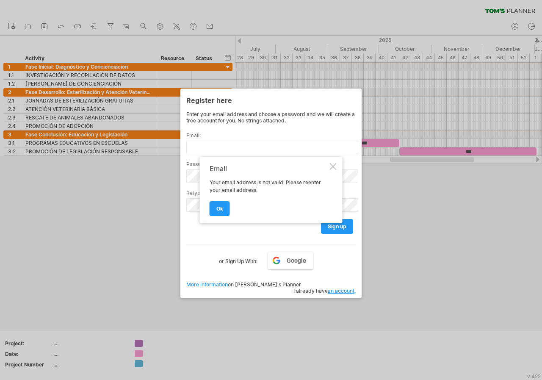
click at [342, 168] on div "Email Your email address is not valid. Please reenter your email address. ok" at bounding box center [271, 190] width 143 height 66
click at [334, 164] on div at bounding box center [333, 166] width 7 height 7
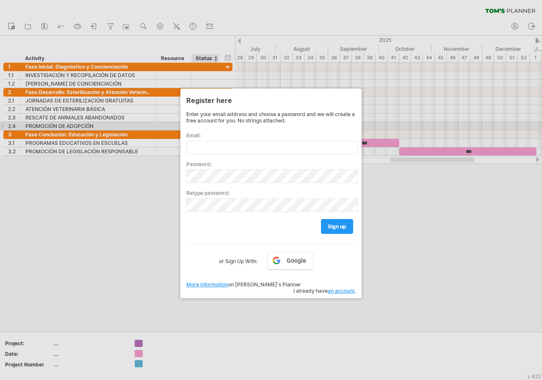
click at [215, 122] on div "Enter your email address and choose a password and we will create a free accoun…" at bounding box center [270, 117] width 169 height 13
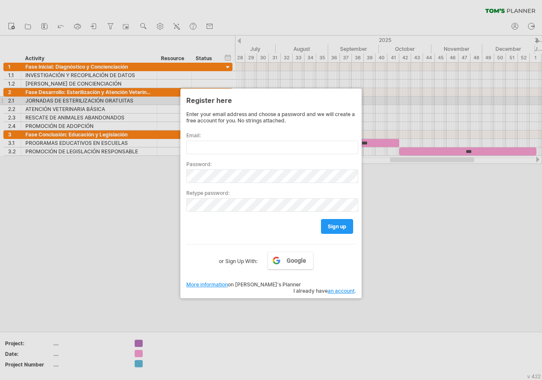
click at [359, 104] on div "Register here Enter your email address and choose a password and we will create…" at bounding box center [270, 193] width 181 height 210
click at [358, 92] on div "Register here Enter your email address and choose a password and we will create…" at bounding box center [270, 193] width 181 height 210
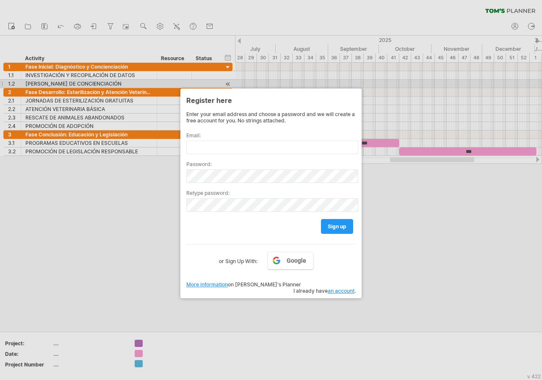
click at [359, 83] on div at bounding box center [271, 190] width 542 height 380
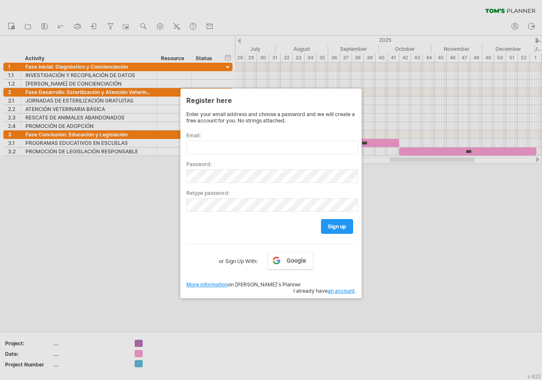
click at [377, 217] on div at bounding box center [271, 190] width 542 height 380
click at [219, 262] on label "or Sign Up With:" at bounding box center [238, 258] width 39 height 14
click at [177, 315] on div at bounding box center [271, 190] width 542 height 380
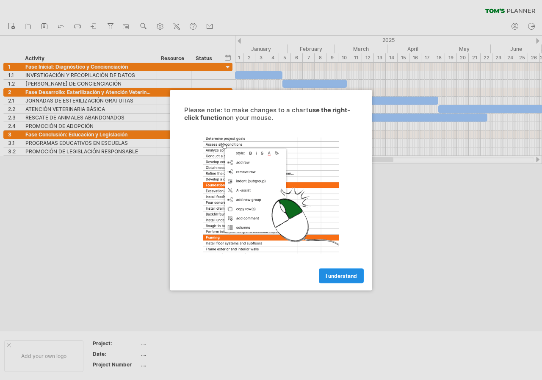
click at [347, 273] on span "I understand" at bounding box center [341, 275] width 31 height 6
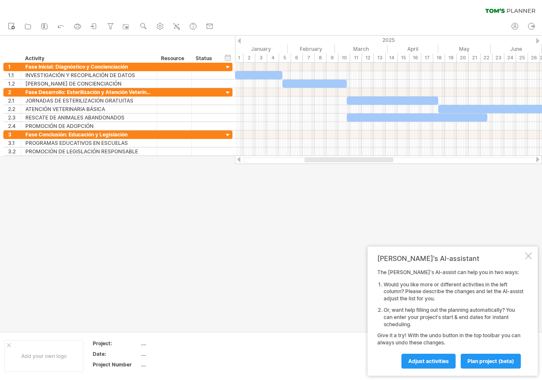
drag, startPoint x: 367, startPoint y: 158, endPoint x: 367, endPoint y: 164, distance: 5.9
click at [367, 164] on div "Trying to reach [DOMAIN_NAME] Connected again... 0% clear filter new 1" at bounding box center [271, 190] width 542 height 380
click at [528, 257] on div at bounding box center [528, 255] width 7 height 7
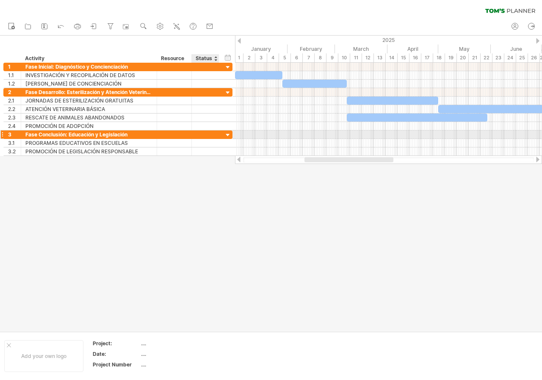
click at [213, 133] on div at bounding box center [205, 134] width 19 height 8
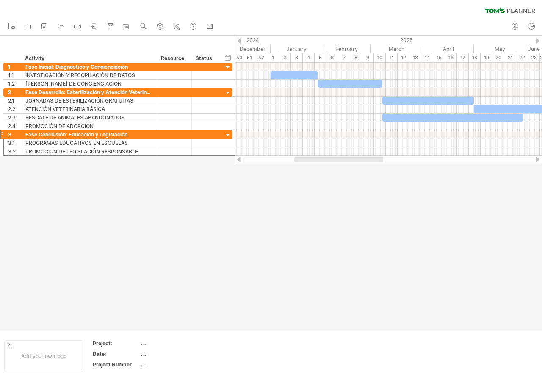
drag, startPoint x: 313, startPoint y: 161, endPoint x: 302, endPoint y: 174, distance: 17.4
click at [302, 174] on div "Trying to reach [DOMAIN_NAME] Connected again... 0% clear filter new 1" at bounding box center [271, 190] width 542 height 380
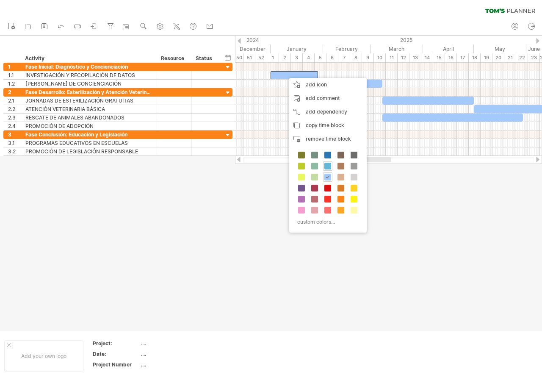
click at [326, 163] on span at bounding box center [327, 166] width 7 height 7
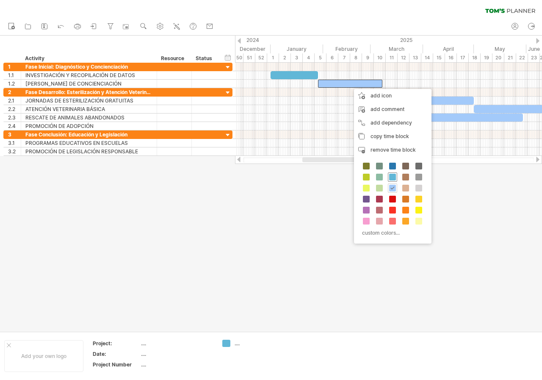
click at [393, 174] on span at bounding box center [392, 177] width 7 height 7
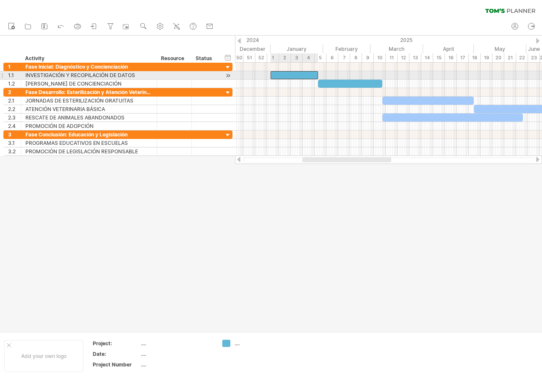
click at [297, 74] on div at bounding box center [294, 75] width 47 height 8
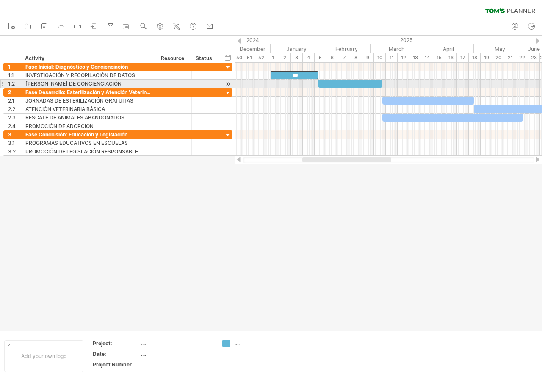
click at [354, 81] on div at bounding box center [350, 84] width 64 height 8
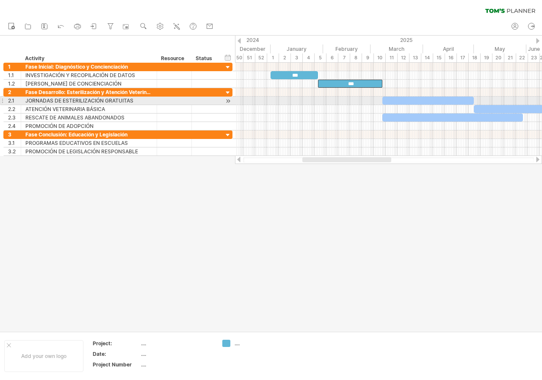
click at [409, 97] on div at bounding box center [427, 101] width 91 height 8
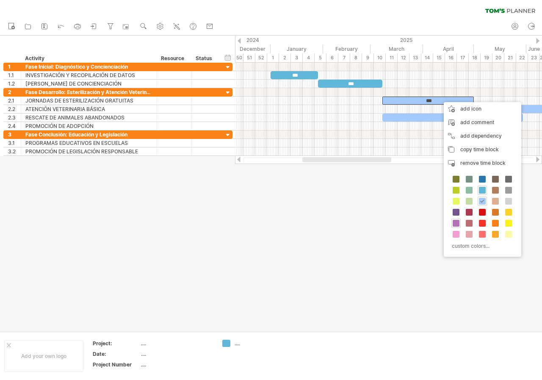
click at [458, 223] on span at bounding box center [456, 223] width 7 height 7
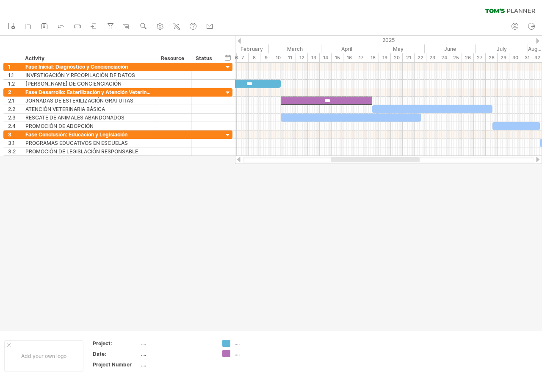
drag, startPoint x: 366, startPoint y: 160, endPoint x: 394, endPoint y: 163, distance: 28.5
click at [394, 163] on div at bounding box center [388, 159] width 307 height 8
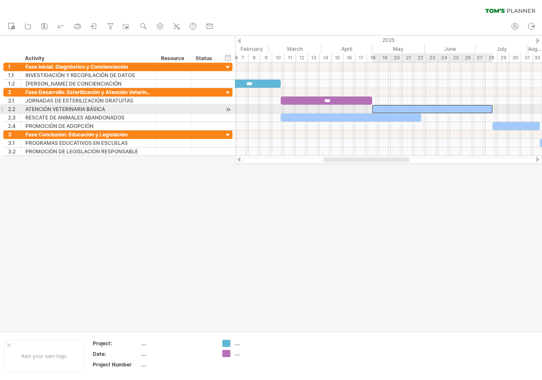
click at [385, 106] on div at bounding box center [432, 109] width 120 height 8
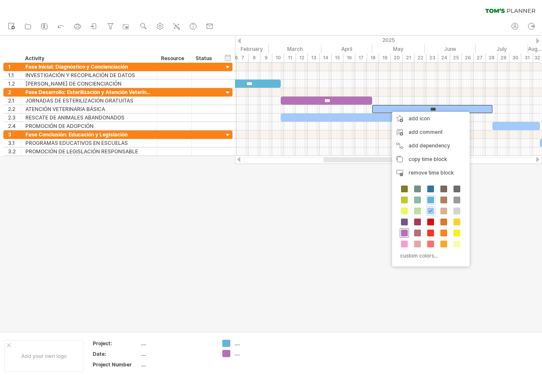
click at [406, 234] on span at bounding box center [404, 232] width 7 height 7
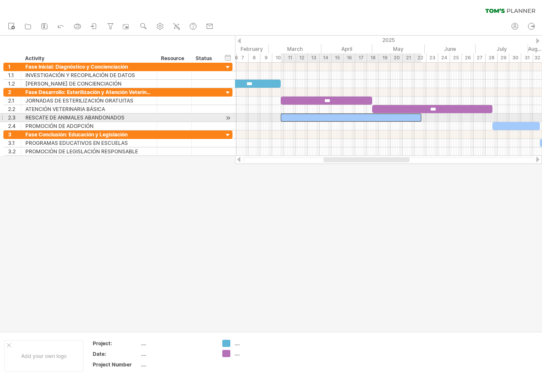
click at [348, 118] on div at bounding box center [351, 117] width 141 height 8
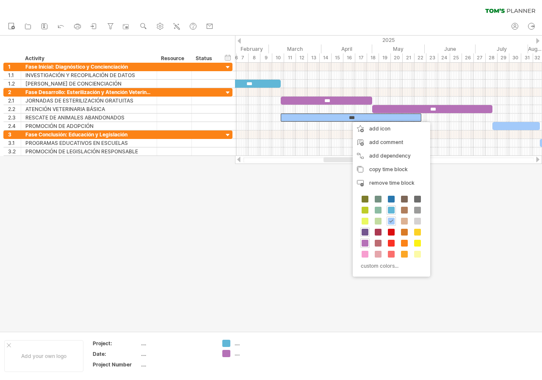
click at [365, 234] on span at bounding box center [365, 232] width 7 height 7
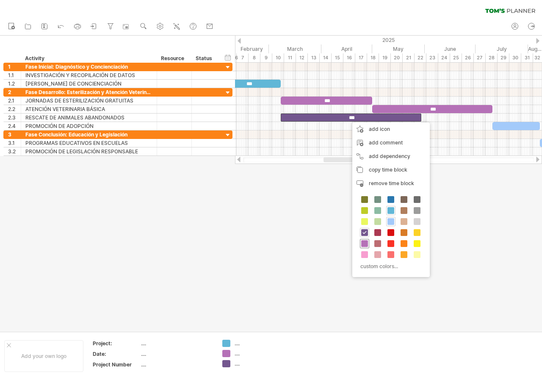
click at [366, 243] on span at bounding box center [364, 243] width 7 height 7
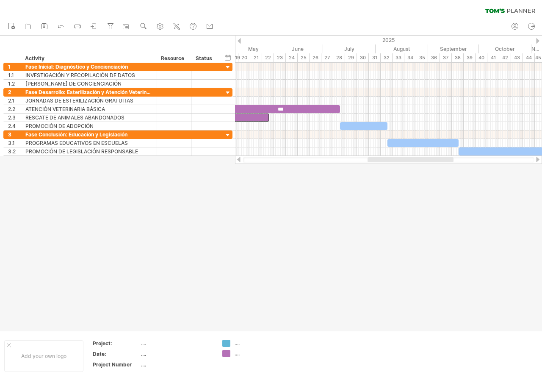
drag, startPoint x: 351, startPoint y: 160, endPoint x: 395, endPoint y: 165, distance: 44.2
click at [395, 165] on div "Trying to reach [DOMAIN_NAME] Connected again... 0% clear filter new 1" at bounding box center [271, 190] width 542 height 380
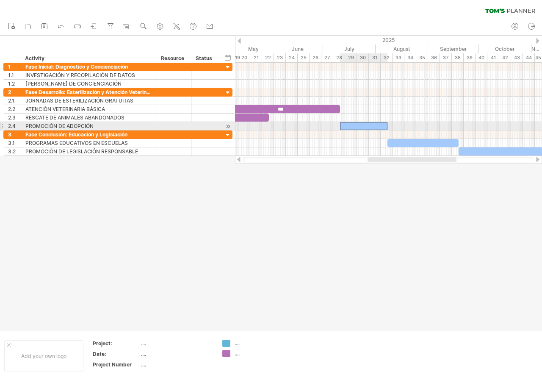
click at [368, 124] on div at bounding box center [363, 126] width 47 height 8
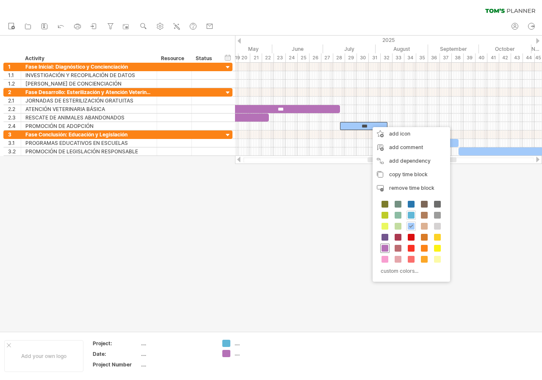
click at [386, 249] on span at bounding box center [384, 248] width 7 height 7
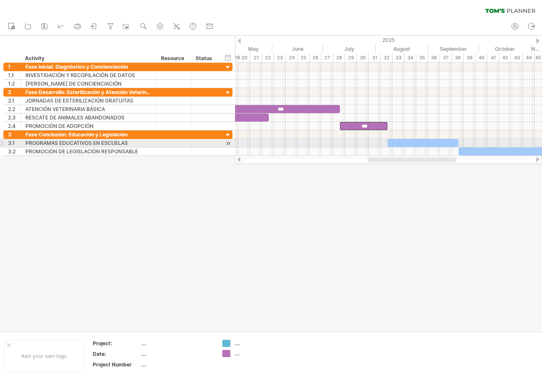
click at [412, 139] on div at bounding box center [422, 143] width 71 height 8
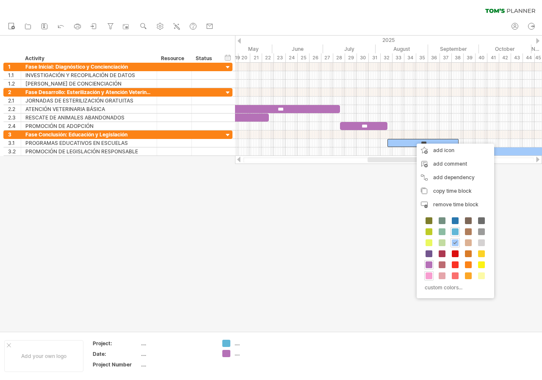
click at [431, 275] on span at bounding box center [428, 275] width 7 height 7
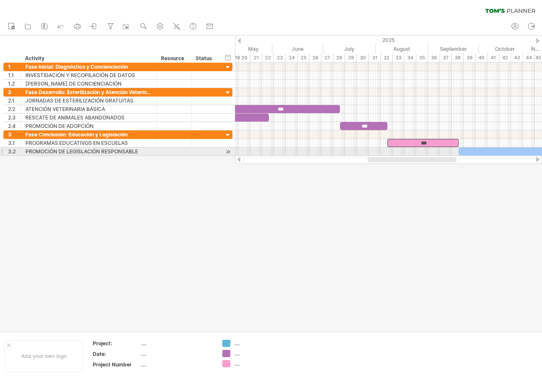
click at [475, 153] on div at bounding box center [527, 151] width 139 height 8
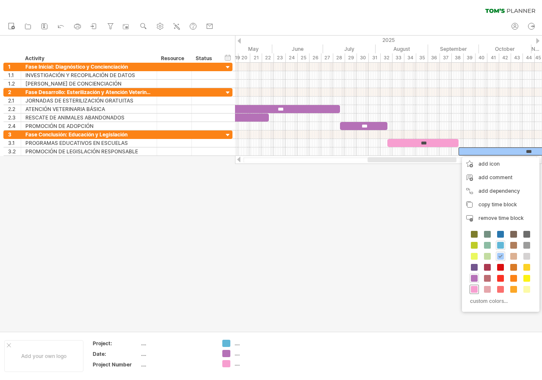
click at [478, 287] on div at bounding box center [474, 288] width 9 height 9
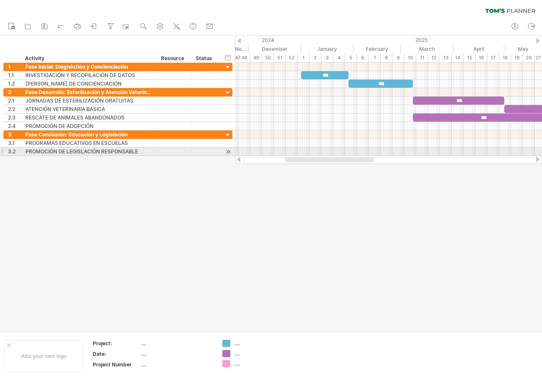
drag, startPoint x: 417, startPoint y: 158, endPoint x: 344, endPoint y: 155, distance: 72.9
click at [344, 155] on div at bounding box center [388, 159] width 307 height 8
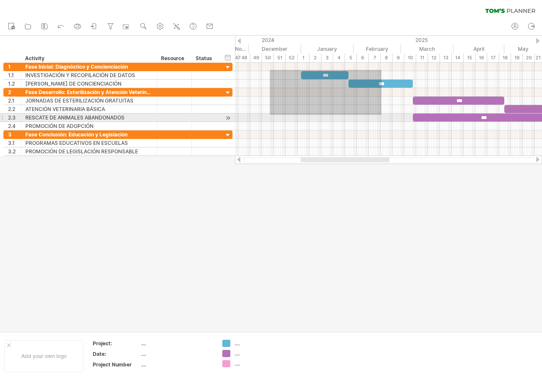
drag, startPoint x: 270, startPoint y: 70, endPoint x: 385, endPoint y: 116, distance: 124.6
click at [385, 116] on div at bounding box center [388, 109] width 307 height 93
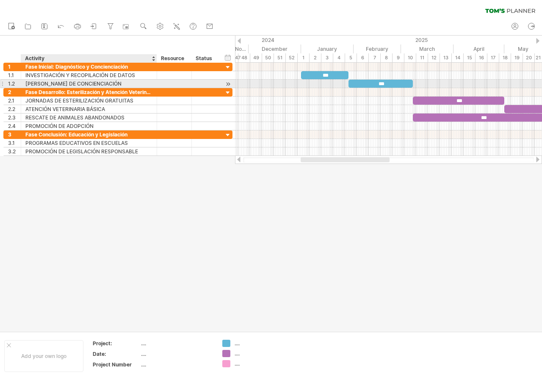
drag, startPoint x: 3, startPoint y: 44, endPoint x: 64, endPoint y: 81, distance: 71.4
click at [64, 81] on div "Trying to reach [DOMAIN_NAME] Connected again... 0% clear filter new 1" at bounding box center [271, 190] width 542 height 380
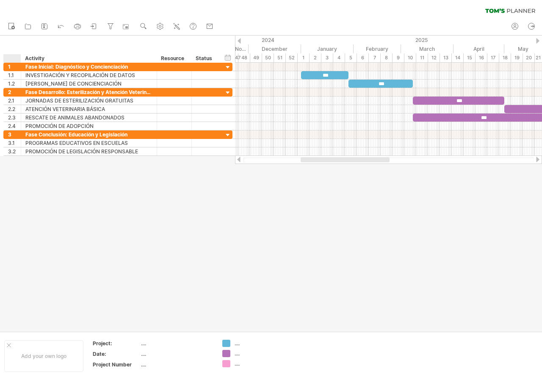
drag, startPoint x: 9, startPoint y: 36, endPoint x: 43, endPoint y: 58, distance: 40.4
click at [43, 58] on div "hide start/end/duration show start/end/duration ******** Activity ******** Reso…" at bounding box center [117, 49] width 235 height 27
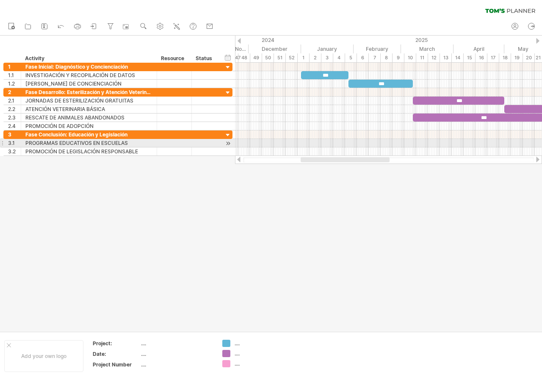
drag, startPoint x: 404, startPoint y: 232, endPoint x: 238, endPoint y: 144, distance: 188.1
click at [235, 144] on div "Trying to reach [DOMAIN_NAME] Connected again... 0% clear filter new 1" at bounding box center [271, 190] width 542 height 380
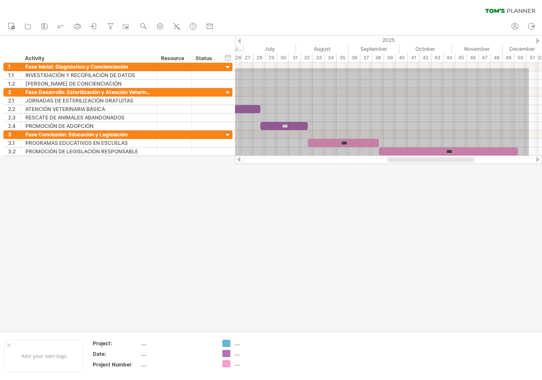
drag, startPoint x: 243, startPoint y: 68, endPoint x: 529, endPoint y: 157, distance: 299.2
click at [529, 157] on div "Trying to reach [DOMAIN_NAME] Connected again... 0% clear filter new 1" at bounding box center [271, 190] width 542 height 380
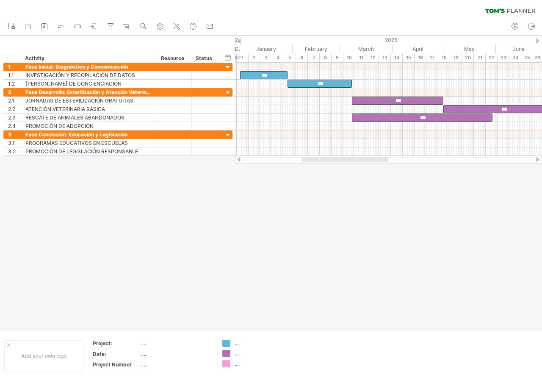
drag, startPoint x: 441, startPoint y: 160, endPoint x: 355, endPoint y: 158, distance: 86.0
click at [355, 158] on div at bounding box center [344, 159] width 87 height 5
drag, startPoint x: 357, startPoint y: 158, endPoint x: 358, endPoint y: 204, distance: 45.3
click at [358, 204] on div "Trying to reach [DOMAIN_NAME] Connected again... 0% clear filter new 1" at bounding box center [271, 190] width 542 height 380
drag, startPoint x: 3, startPoint y: 44, endPoint x: 437, endPoint y: 158, distance: 448.3
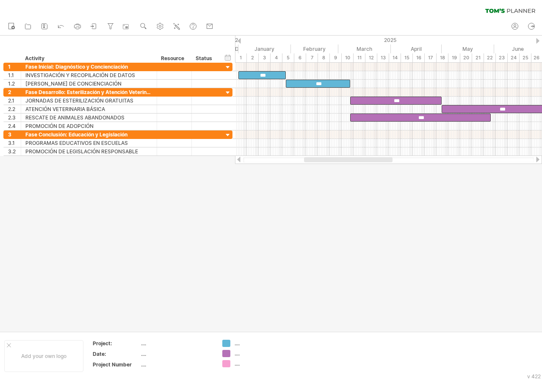
click at [437, 158] on div "Trying to reach [DOMAIN_NAME] Connected again... 0% clear filter new 1" at bounding box center [271, 190] width 542 height 380
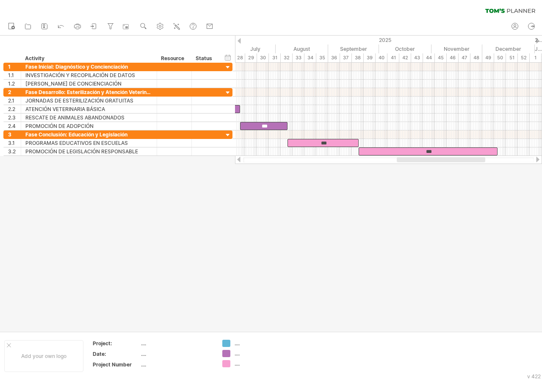
drag, startPoint x: 352, startPoint y: 160, endPoint x: 445, endPoint y: 161, distance: 92.7
click at [445, 161] on div at bounding box center [441, 159] width 88 height 5
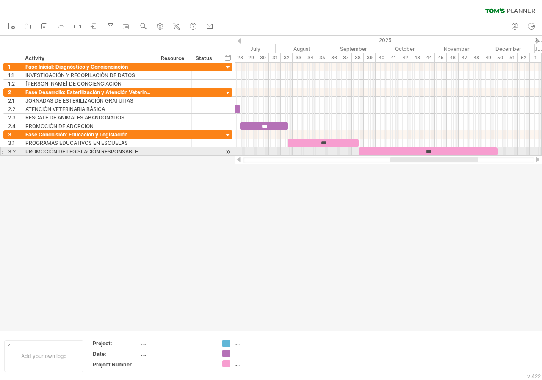
drag, startPoint x: 505, startPoint y: 158, endPoint x: 494, endPoint y: 153, distance: 12.5
click at [494, 153] on div "Trying to reach [DOMAIN_NAME] Connected again... 0% clear filter new 1" at bounding box center [271, 190] width 542 height 380
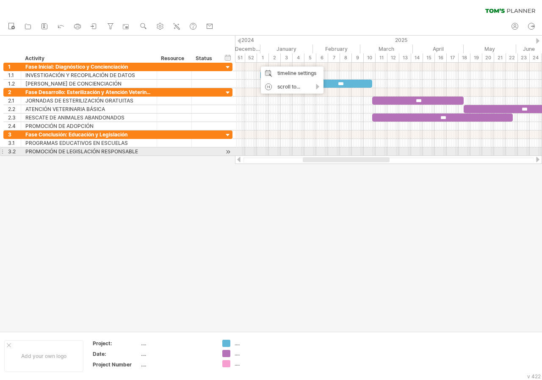
click at [310, 155] on div at bounding box center [388, 159] width 307 height 8
drag, startPoint x: 312, startPoint y: 156, endPoint x: 361, endPoint y: 155, distance: 49.5
click at [361, 155] on div "Trying to reach [DOMAIN_NAME] Connected again... 0% clear filter new 1" at bounding box center [271, 190] width 542 height 380
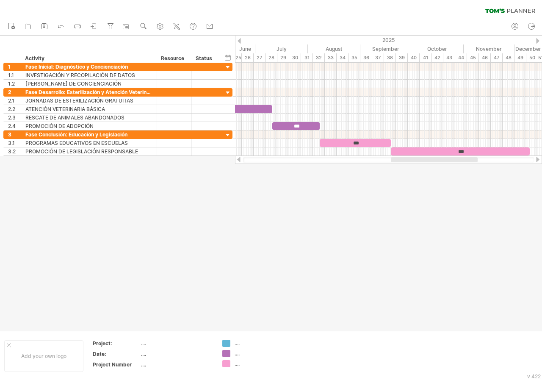
drag, startPoint x: 372, startPoint y: 162, endPoint x: 453, endPoint y: 156, distance: 81.1
click at [459, 160] on div at bounding box center [434, 159] width 87 height 5
click at [191, 27] on use at bounding box center [193, 26] width 8 height 8
click at [224, 45] on div "hide start/end/duration show start/end/duration ******** Activity ******** Reso…" at bounding box center [117, 49] width 235 height 27
drag, startPoint x: 218, startPoint y: 57, endPoint x: 195, endPoint y: 56, distance: 22.9
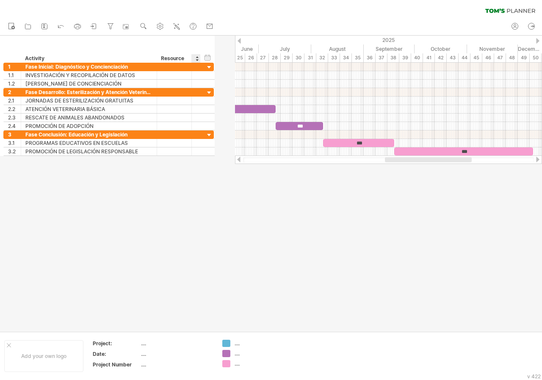
click at [195, 56] on div "****** Status" at bounding box center [195, 58] width 9 height 8
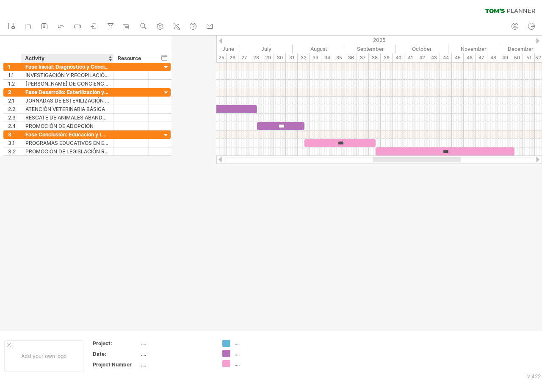
drag, startPoint x: 155, startPoint y: 57, endPoint x: 110, endPoint y: 52, distance: 45.2
click at [110, 52] on div "hide start/end/duration show start/end/duration ******** Activity ******** Reso…" at bounding box center [85, 49] width 171 height 27
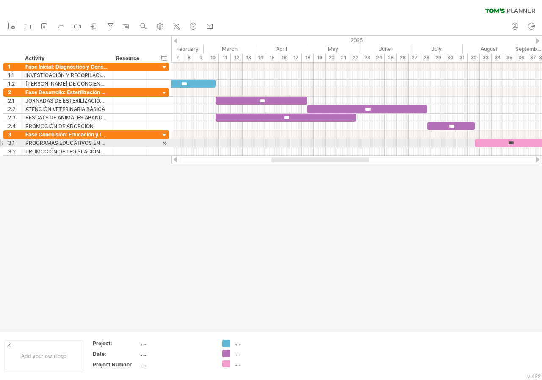
drag, startPoint x: 371, startPoint y: 158, endPoint x: 298, endPoint y: 144, distance: 74.6
click at [298, 144] on div "Trying to reach [DOMAIN_NAME] Connected again... 0% clear filter new 1" at bounding box center [271, 190] width 542 height 380
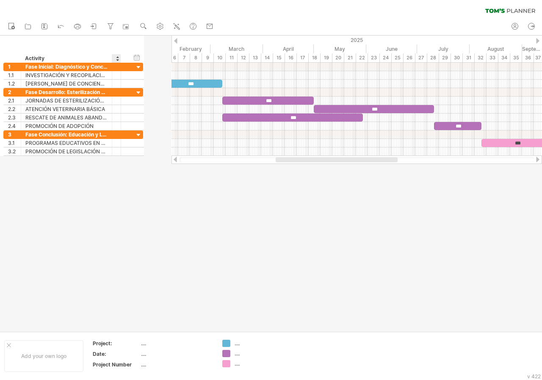
drag, startPoint x: 146, startPoint y: 58, endPoint x: 110, endPoint y: 56, distance: 35.6
click at [110, 56] on div "******** Activity ******** Resource ****** Status" at bounding box center [66, 58] width 126 height 8
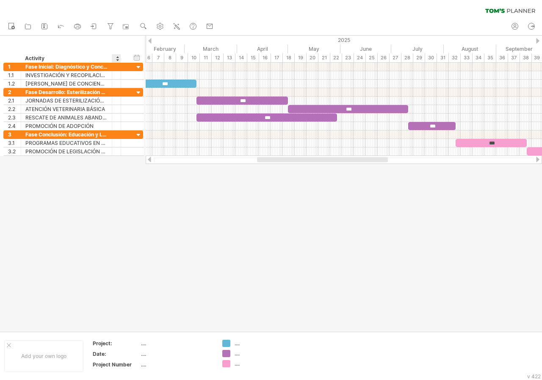
drag, startPoint x: 120, startPoint y: 56, endPoint x: 111, endPoint y: 57, distance: 8.5
click at [111, 57] on div "******** Activity ******** Resource ****** Status" at bounding box center [66, 58] width 126 height 8
drag, startPoint x: 111, startPoint y: 58, endPoint x: 102, endPoint y: 57, distance: 9.0
click at [102, 57] on div "******** Activity" at bounding box center [66, 58] width 91 height 8
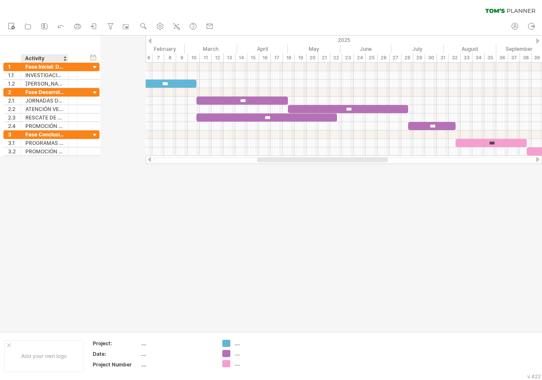
drag, startPoint x: 110, startPoint y: 58, endPoint x: 67, endPoint y: 51, distance: 44.1
click at [67, 51] on div "hide start/end/duration show start/end/duration ******** Activity ******** Reso…" at bounding box center [50, 49] width 100 height 27
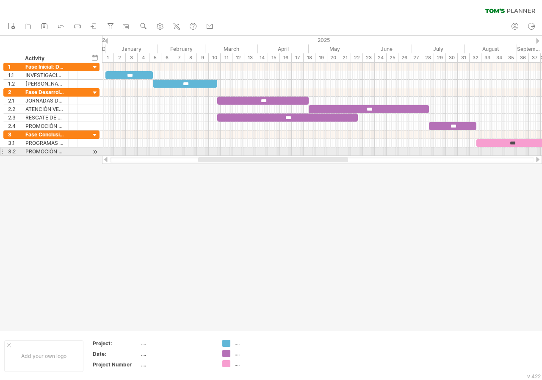
drag, startPoint x: 254, startPoint y: 158, endPoint x: 227, endPoint y: 155, distance: 27.3
click at [227, 155] on div "Trying to reach [DOMAIN_NAME] Connected again... 0% clear filter new 1" at bounding box center [271, 190] width 542 height 380
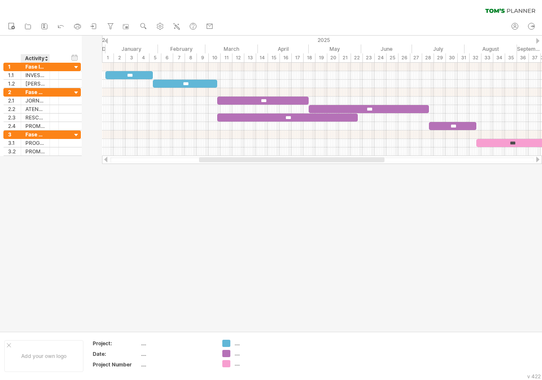
drag, startPoint x: 67, startPoint y: 58, endPoint x: 48, endPoint y: 58, distance: 18.6
click at [48, 58] on div at bounding box center [49, 58] width 3 height 8
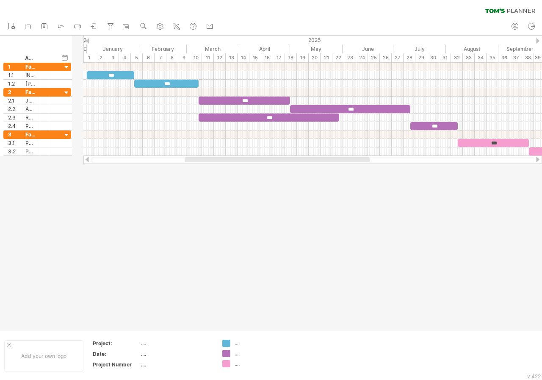
drag, startPoint x: 48, startPoint y: 58, endPoint x: 39, endPoint y: 53, distance: 10.6
click at [39, 53] on div "hide start/end/duration show start/end/duration ******** Activity ******** Reso…" at bounding box center [36, 49] width 72 height 27
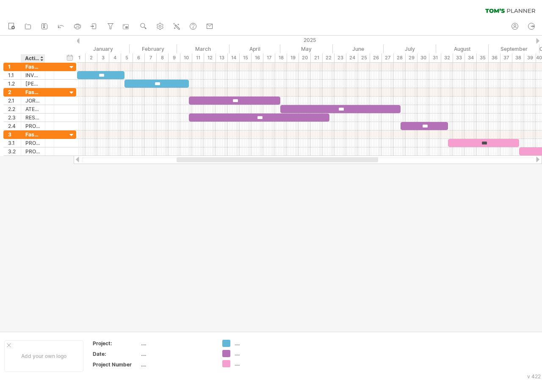
drag, startPoint x: 39, startPoint y: 58, endPoint x: 44, endPoint y: 60, distance: 5.7
click at [44, 60] on div at bounding box center [44, 58] width 3 height 8
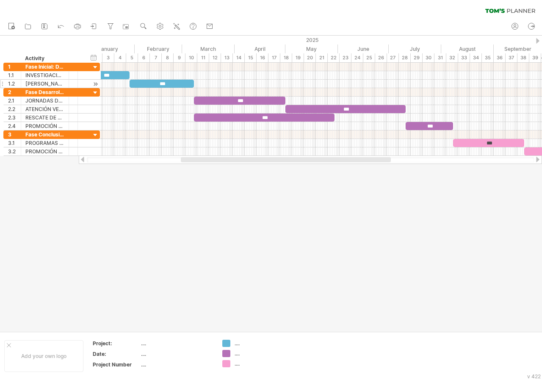
drag, startPoint x: 44, startPoint y: 60, endPoint x: 66, endPoint y: 83, distance: 32.0
click at [66, 83] on div "Trying to reach [DOMAIN_NAME] Connected again... 0% clear filter new 1" at bounding box center [271, 190] width 542 height 380
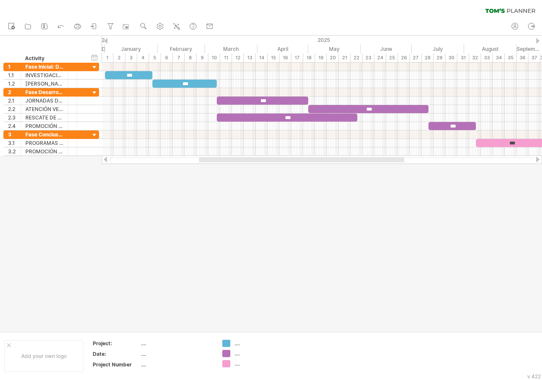
click at [212, 160] on div at bounding box center [301, 159] width 205 height 5
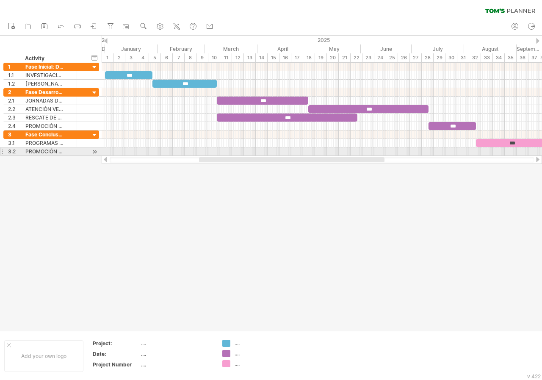
drag, startPoint x: 212, startPoint y: 160, endPoint x: 212, endPoint y: 155, distance: 4.7
click at [212, 155] on div "Trying to reach [DOMAIN_NAME] Connected again... 0% clear filter new 1" at bounding box center [271, 190] width 542 height 380
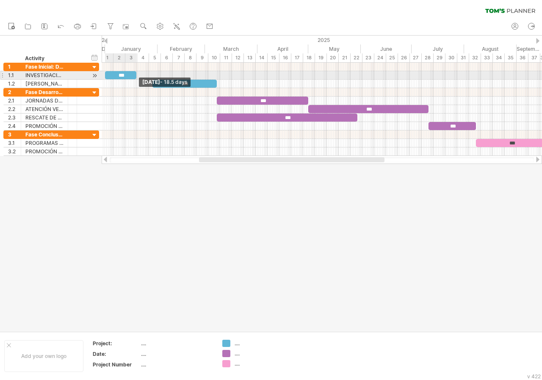
drag, startPoint x: 152, startPoint y: 79, endPoint x: 135, endPoint y: 79, distance: 16.5
click at [135, 79] on div "*** *** *** *** *** *** *** *** Sunday 19 January - 18.5 days Friday 19 Septemb…" at bounding box center [322, 109] width 440 height 93
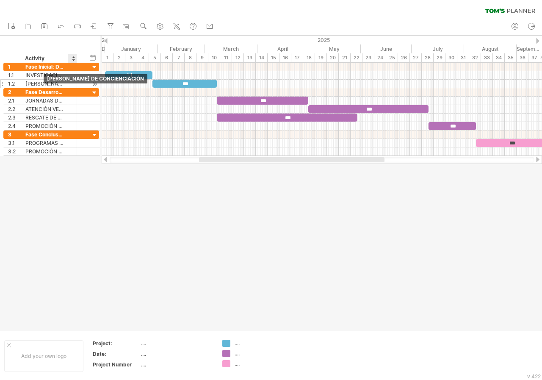
drag, startPoint x: 75, startPoint y: 59, endPoint x: 42, endPoint y: 86, distance: 42.4
click at [42, 86] on div "Trying to reach [DOMAIN_NAME] Connected again... 0% clear filter new 1" at bounding box center [271, 190] width 542 height 380
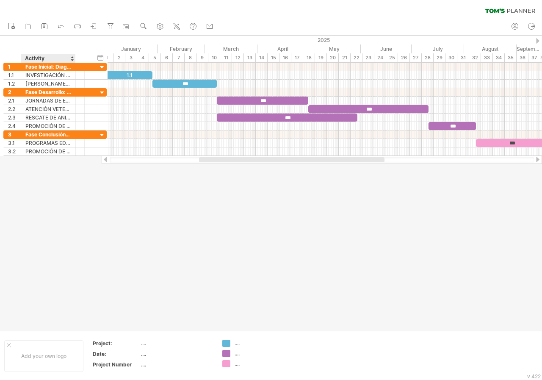
drag, startPoint x: 66, startPoint y: 57, endPoint x: 74, endPoint y: 62, distance: 9.2
click at [74, 62] on div at bounding box center [75, 58] width 3 height 8
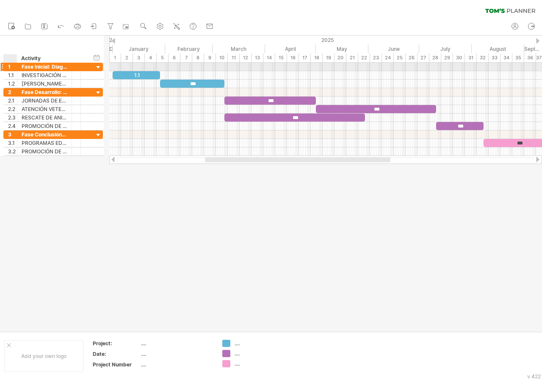
drag, startPoint x: 20, startPoint y: 70, endPoint x: 17, endPoint y: 68, distance: 4.4
click at [17, 68] on div at bounding box center [16, 67] width 4 height 8
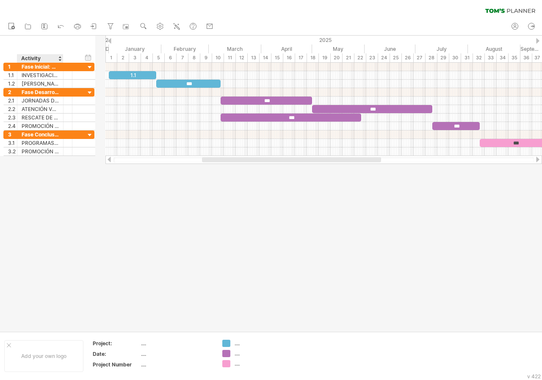
drag, startPoint x: 71, startPoint y: 56, endPoint x: 62, endPoint y: 55, distance: 8.6
click at [62, 55] on div at bounding box center [62, 58] width 3 height 8
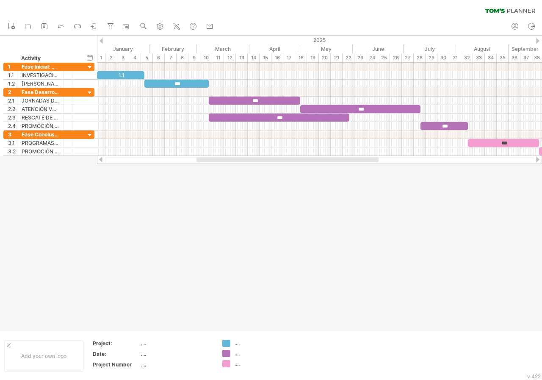
click at [200, 159] on div at bounding box center [287, 159] width 182 height 5
click at [65, 63] on div "Trying to reach [DOMAIN_NAME] Connected again... 0% clear filter new 1" at bounding box center [271, 190] width 542 height 380
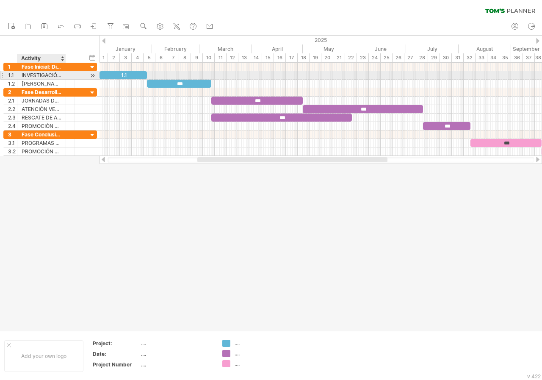
click at [32, 74] on div "INVESTIGACIÓN Y RECOPILACIÓN DE DATOS" at bounding box center [42, 75] width 40 height 8
click at [32, 74] on input "**********" at bounding box center [42, 75] width 40 height 8
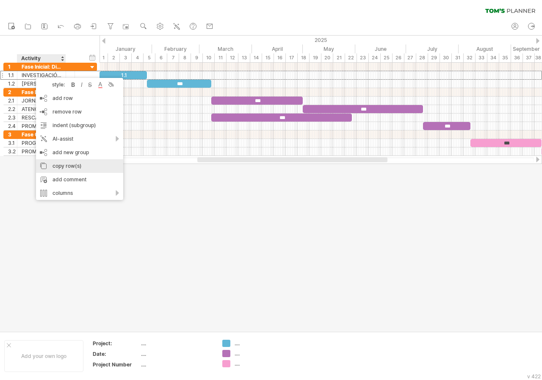
click at [77, 170] on div "copy row(s)" at bounding box center [79, 166] width 87 height 14
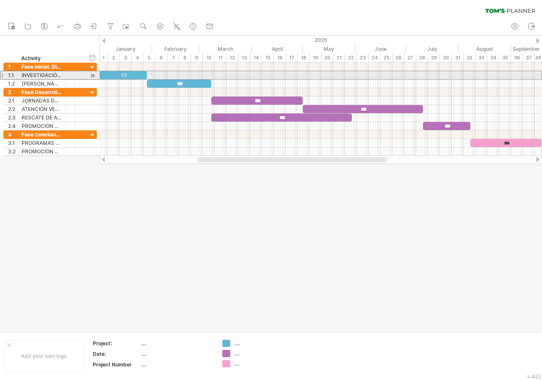
click at [121, 73] on div "1.1" at bounding box center [122, 75] width 47 height 8
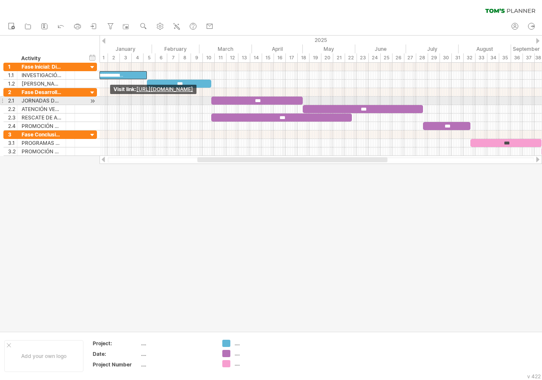
click at [151, 104] on div at bounding box center [320, 101] width 442 height 8
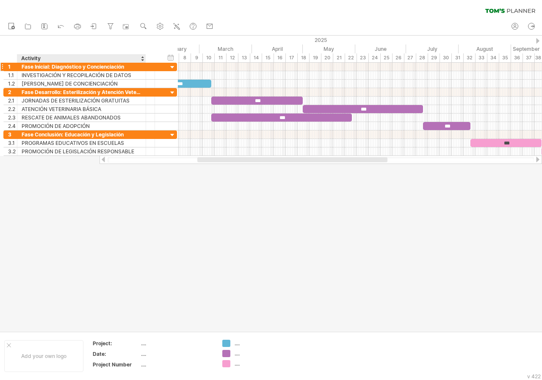
drag, startPoint x: 64, startPoint y: 57, endPoint x: 144, endPoint y: 67, distance: 80.7
click at [144, 67] on div "Trying to reach [DOMAIN_NAME] Connected again... 0% clear filter new 1" at bounding box center [271, 190] width 542 height 380
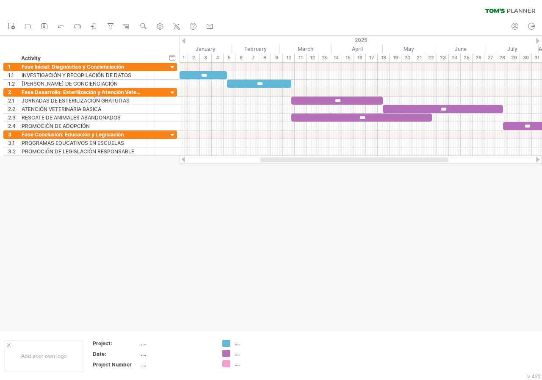
click at [184, 41] on div at bounding box center [183, 41] width 3 height 6
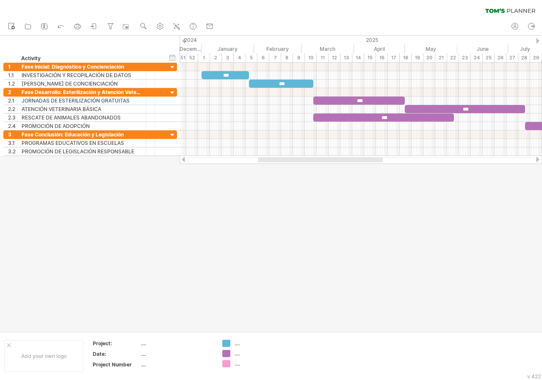
click at [293, 160] on div at bounding box center [320, 159] width 125 height 5
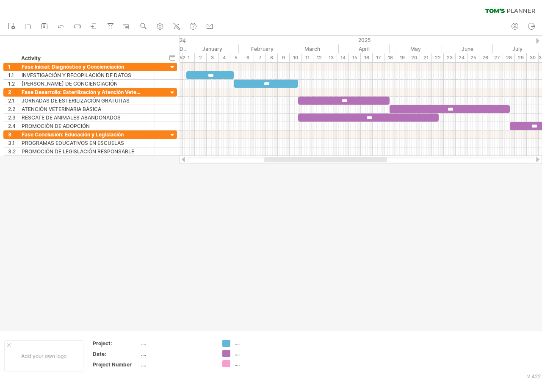
drag, startPoint x: 293, startPoint y: 160, endPoint x: 298, endPoint y: 158, distance: 5.5
click at [298, 158] on div at bounding box center [325, 159] width 123 height 5
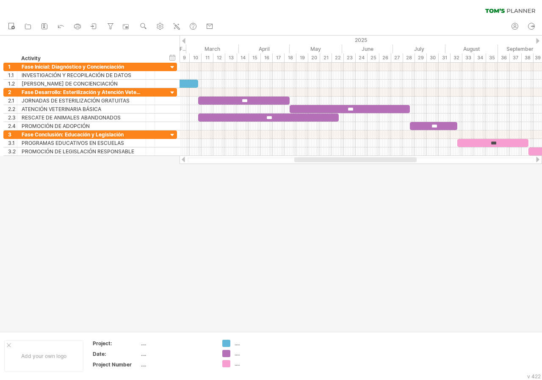
drag, startPoint x: 311, startPoint y: 158, endPoint x: 345, endPoint y: 166, distance: 35.2
click at [345, 166] on div "Trying to reach [DOMAIN_NAME] Connected again... 0% clear filter new 1" at bounding box center [271, 190] width 542 height 380
click at [535, 39] on div "2025" at bounding box center [395, 40] width 618 height 9
click at [538, 41] on div at bounding box center [537, 41] width 3 height 6
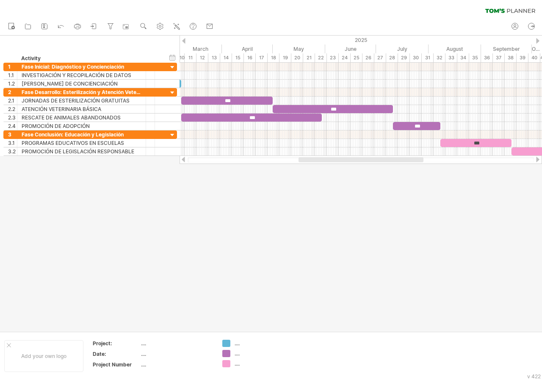
click at [538, 41] on div at bounding box center [537, 41] width 3 height 6
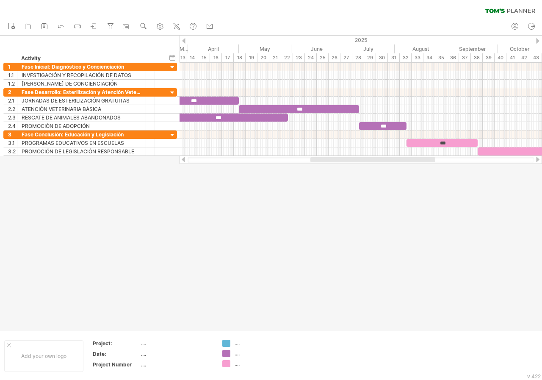
click at [538, 41] on div at bounding box center [537, 41] width 3 height 6
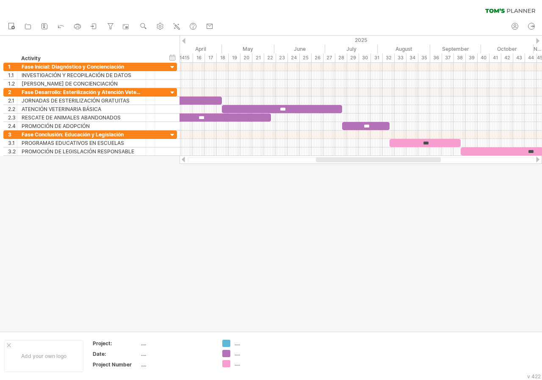
click at [538, 41] on div at bounding box center [537, 41] width 3 height 6
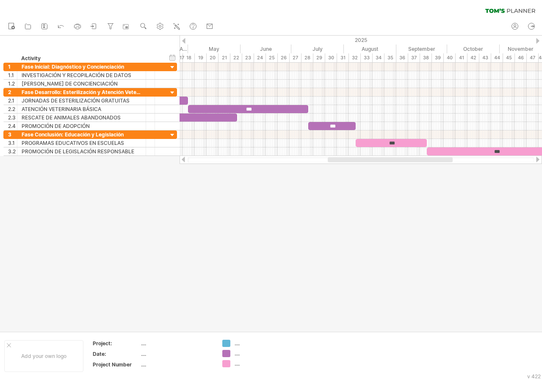
click at [538, 41] on div at bounding box center [537, 41] width 3 height 6
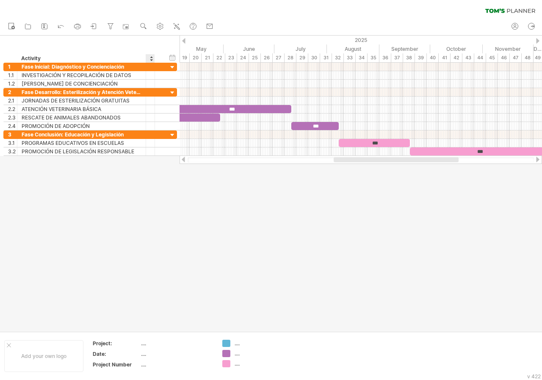
click at [154, 57] on div "******** Resource" at bounding box center [150, 58] width 9 height 8
drag, startPoint x: 154, startPoint y: 57, endPoint x: 144, endPoint y: 61, distance: 10.5
click at [144, 61] on div "******** Activity ******** Resource ****** Status" at bounding box center [83, 58] width 160 height 8
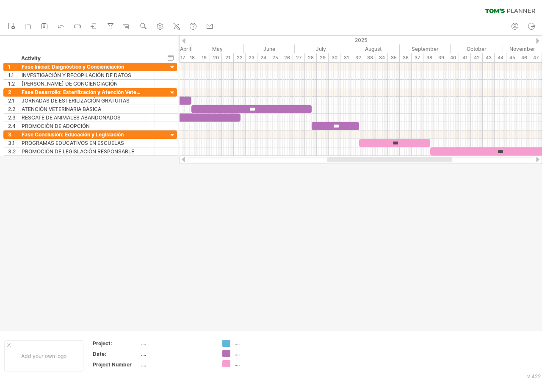
drag, startPoint x: 350, startPoint y: 159, endPoint x: 343, endPoint y: 160, distance: 6.8
click at [343, 160] on div at bounding box center [389, 159] width 125 height 5
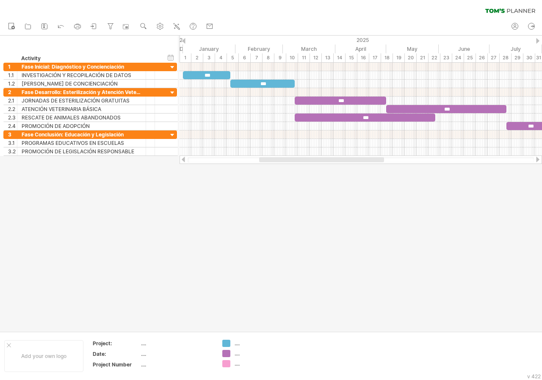
drag, startPoint x: 359, startPoint y: 160, endPoint x: 291, endPoint y: 169, distance: 67.9
click at [291, 169] on div "Trying to reach [DOMAIN_NAME] Connected again... 0% clear filter new 1" at bounding box center [271, 190] width 542 height 380
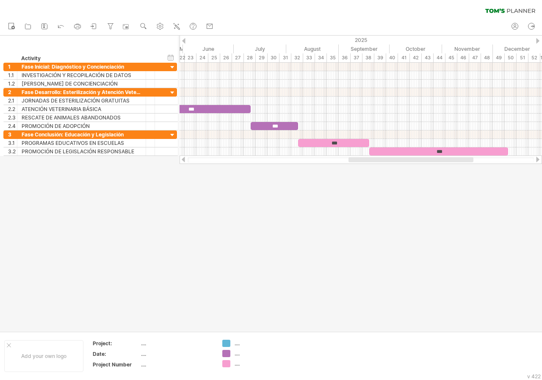
drag, startPoint x: 359, startPoint y: 160, endPoint x: 447, endPoint y: 159, distance: 88.1
click at [447, 159] on div at bounding box center [410, 159] width 125 height 5
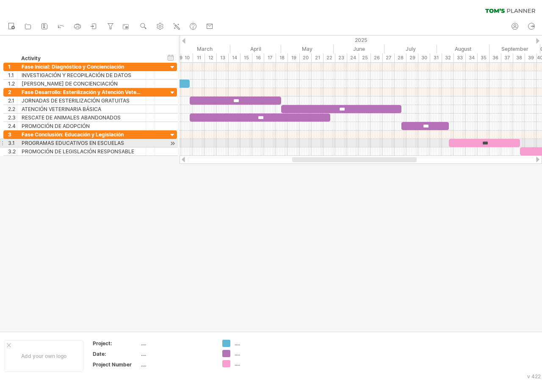
drag, startPoint x: 373, startPoint y: 158, endPoint x: 322, endPoint y: 142, distance: 52.9
click at [322, 142] on div "Trying to reach [DOMAIN_NAME] Connected again... 0% clear filter new 1" at bounding box center [271, 190] width 542 height 380
